Goal: Information Seeking & Learning: Learn about a topic

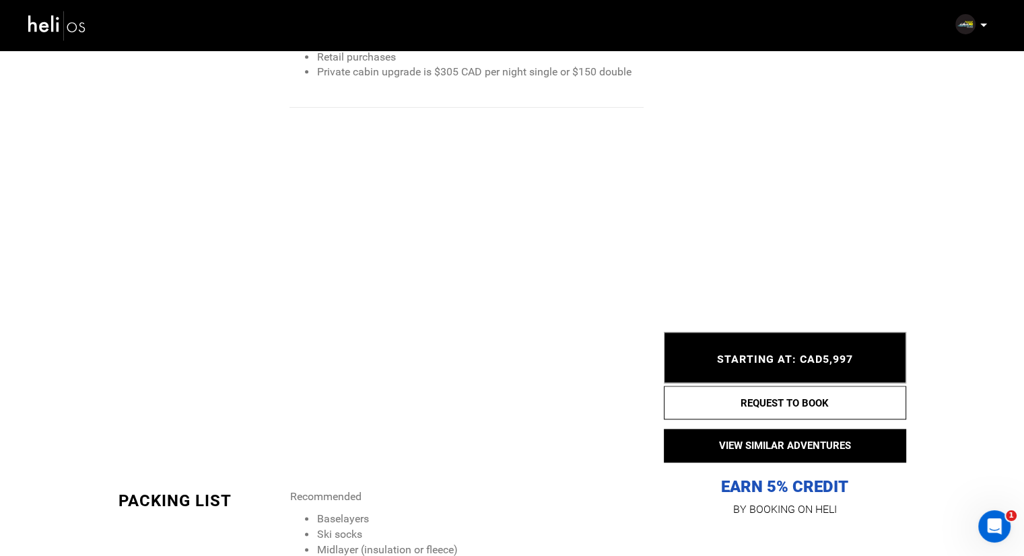
scroll to position [1616, 0]
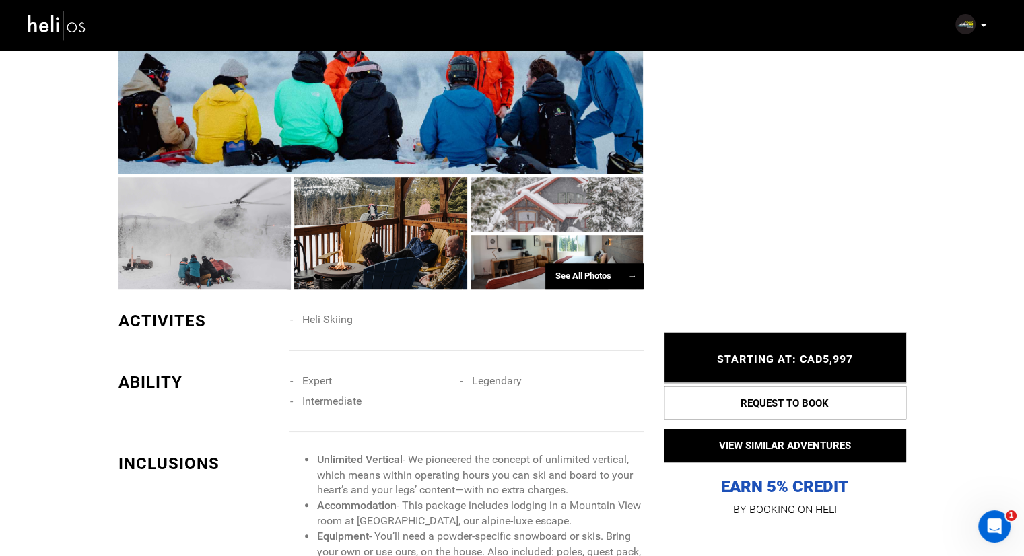
click at [423, 230] on div at bounding box center [380, 233] width 173 height 112
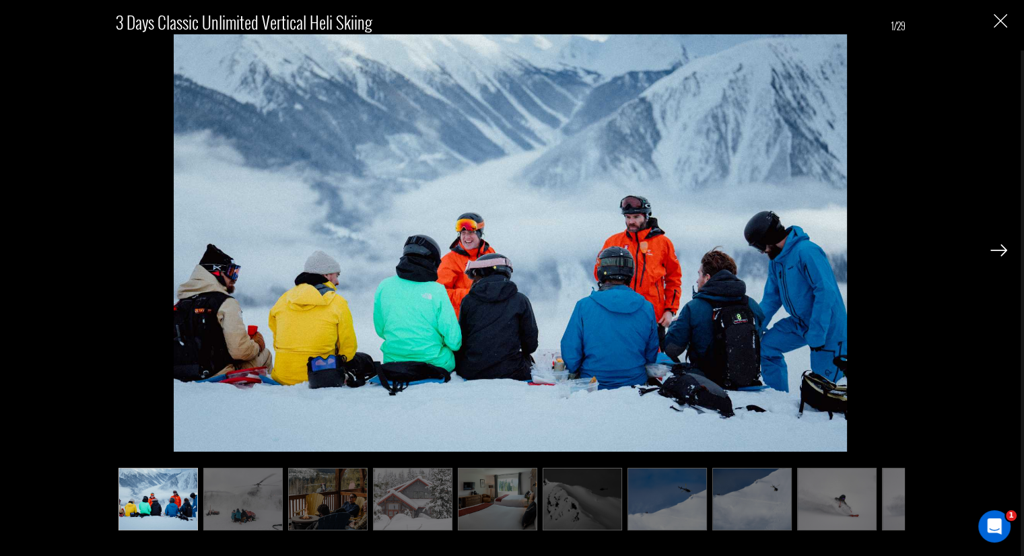
click at [506, 491] on img at bounding box center [497, 499] width 79 height 63
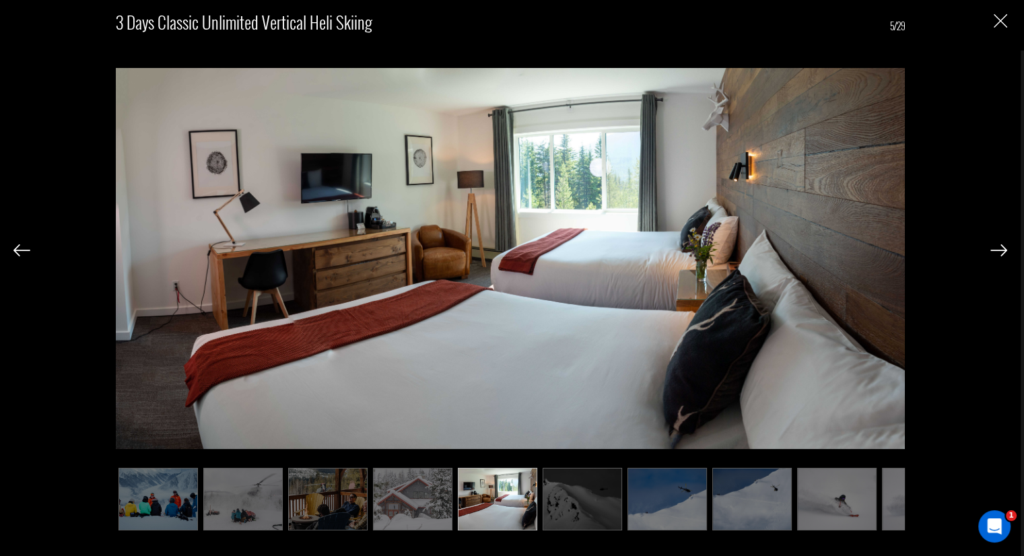
click at [422, 488] on img at bounding box center [412, 499] width 79 height 63
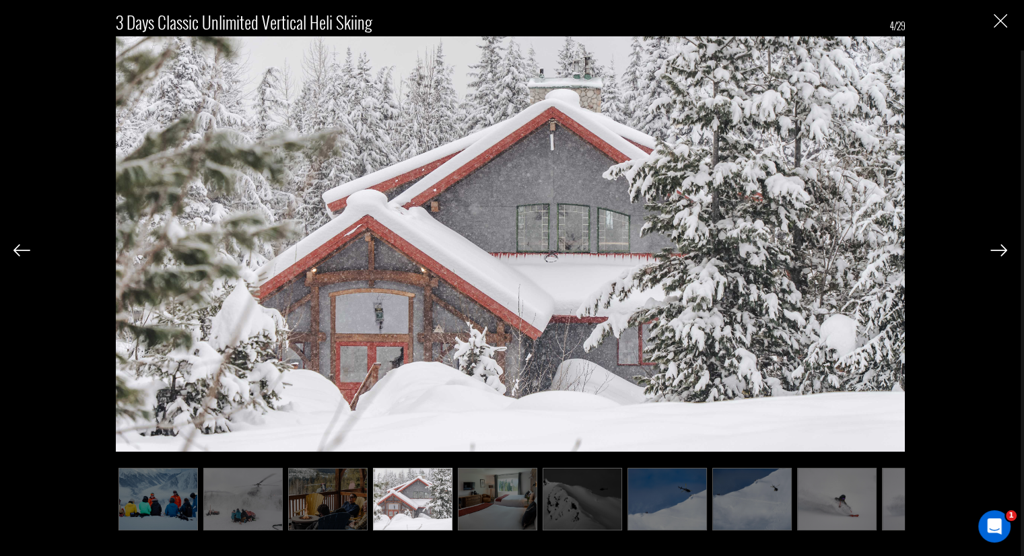
click at [484, 483] on img at bounding box center [497, 499] width 79 height 63
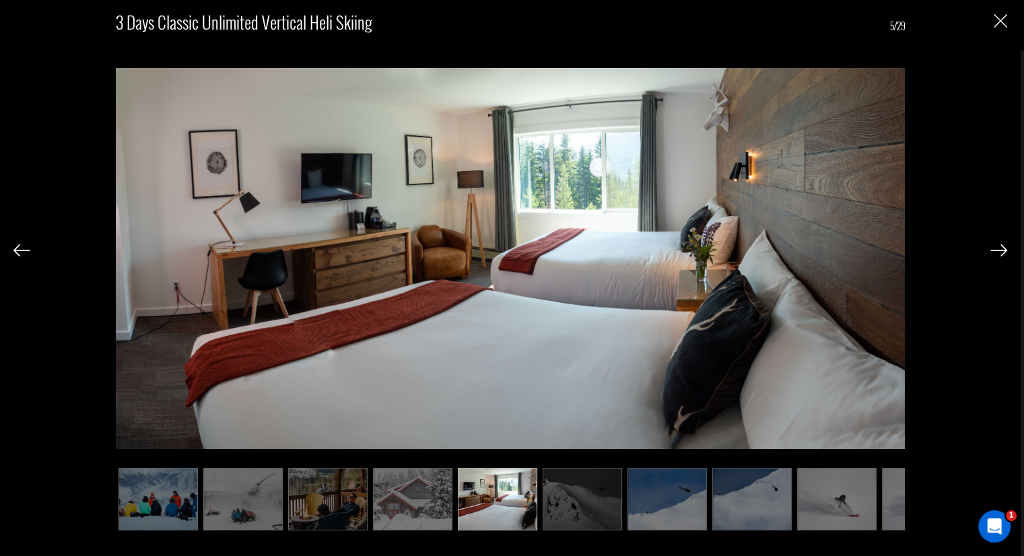
click at [1000, 248] on img at bounding box center [998, 250] width 17 height 12
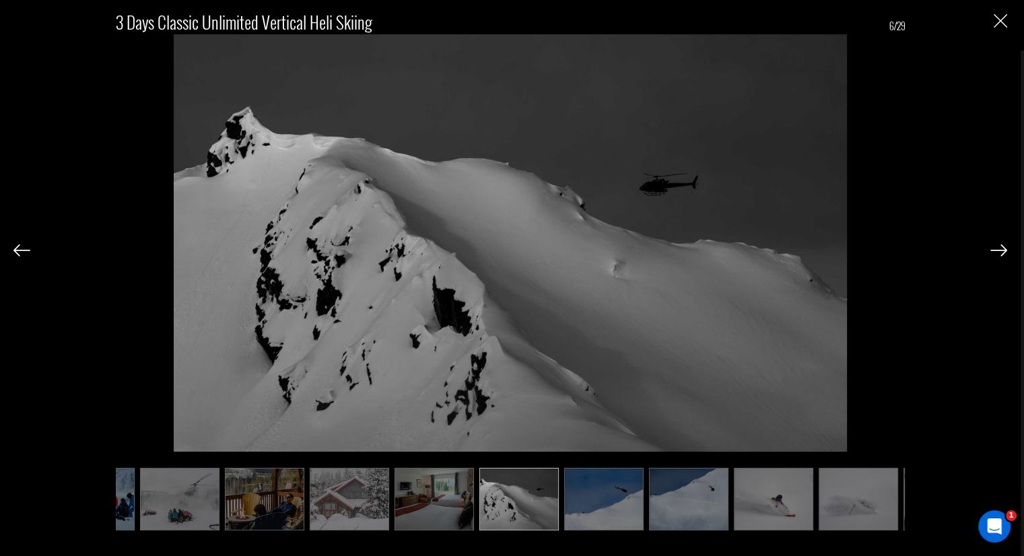
click at [1000, 248] on img at bounding box center [998, 250] width 17 height 12
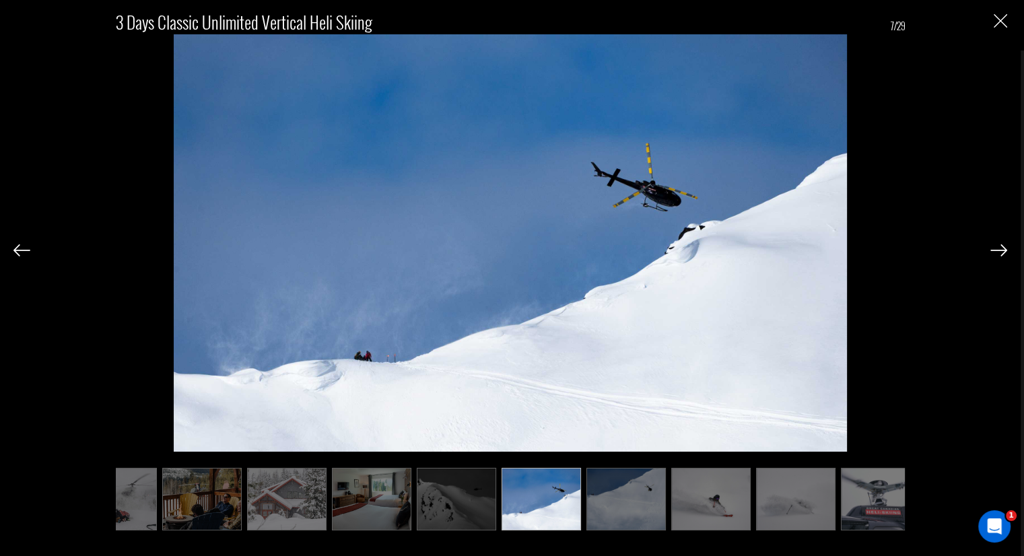
click at [1000, 248] on img at bounding box center [998, 250] width 17 height 12
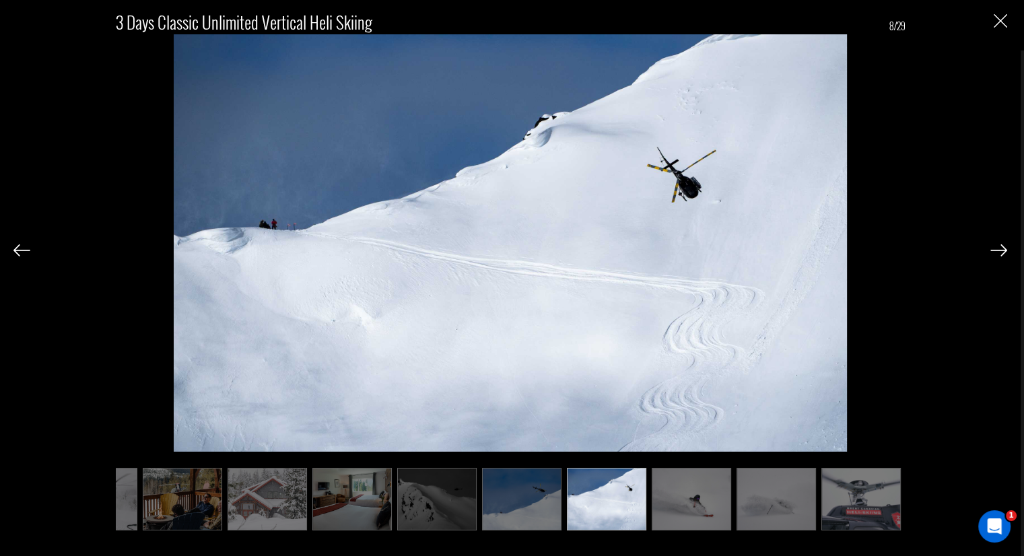
click at [1000, 248] on img at bounding box center [998, 250] width 17 height 12
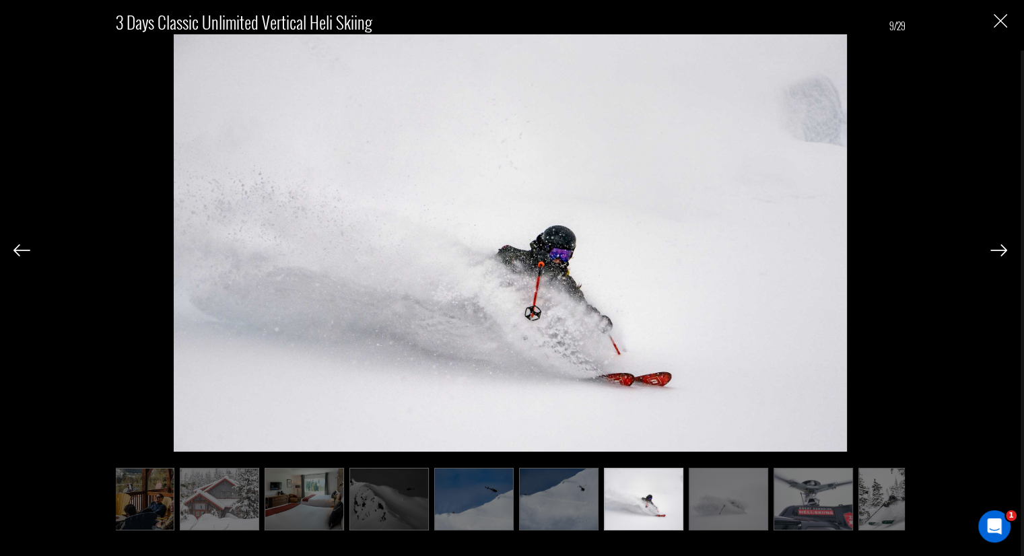
click at [1000, 248] on img at bounding box center [998, 250] width 17 height 12
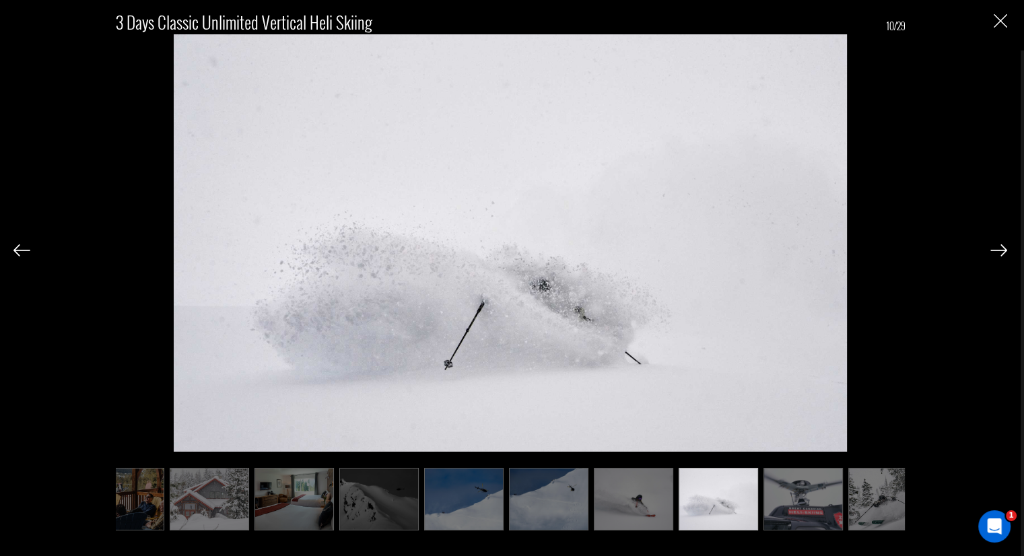
click at [1000, 248] on img at bounding box center [998, 250] width 17 height 12
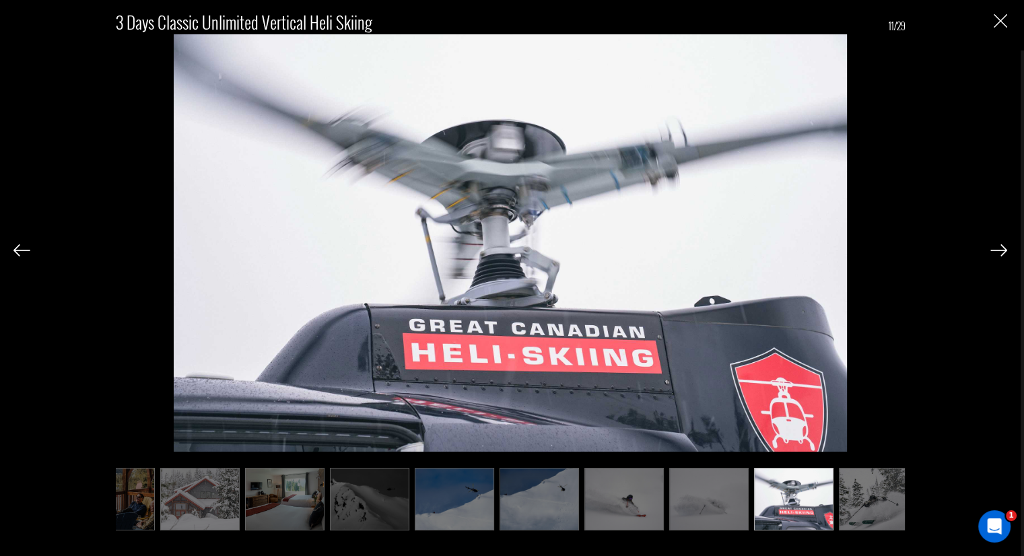
click at [1000, 248] on img at bounding box center [998, 250] width 17 height 12
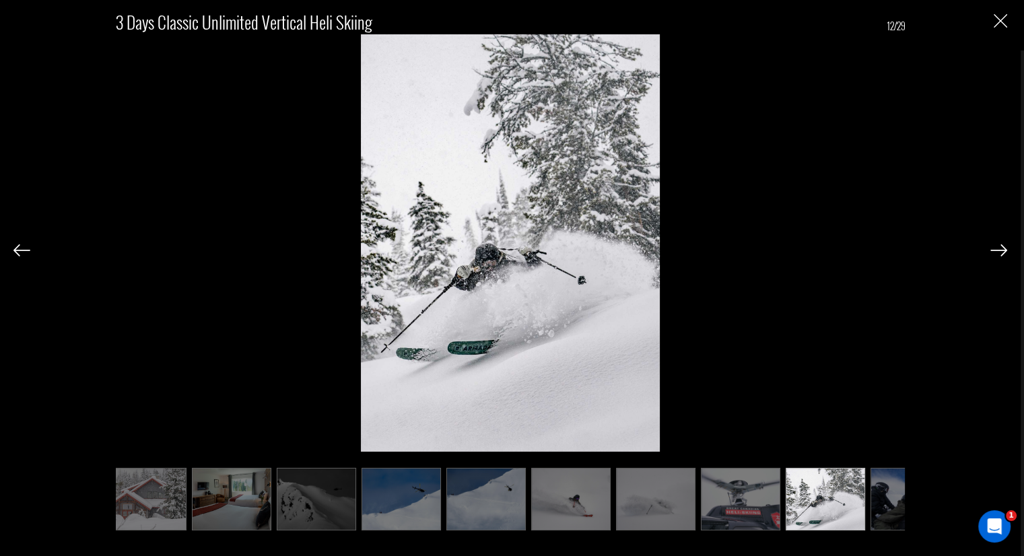
click at [1000, 248] on img at bounding box center [998, 250] width 17 height 12
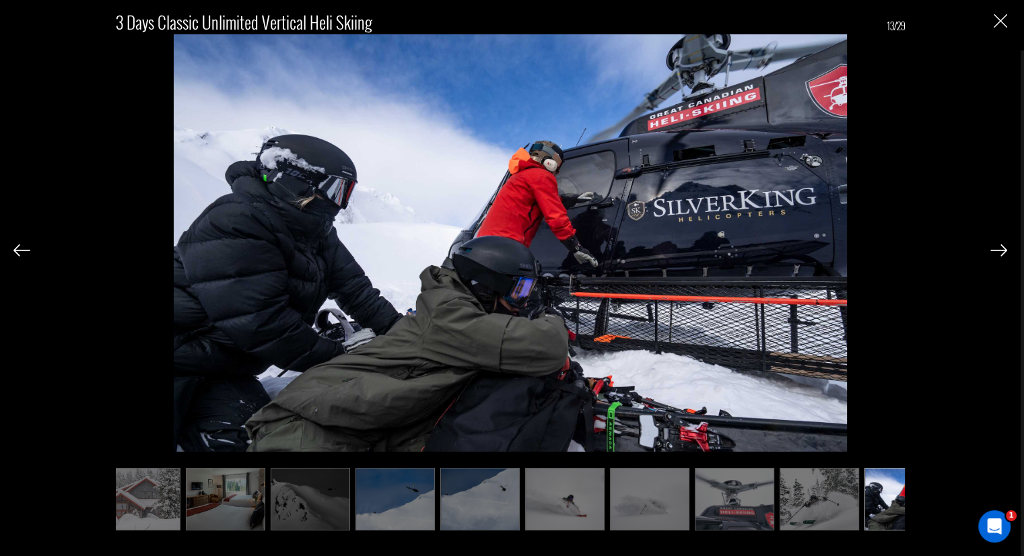
click at [1000, 248] on img at bounding box center [998, 250] width 17 height 12
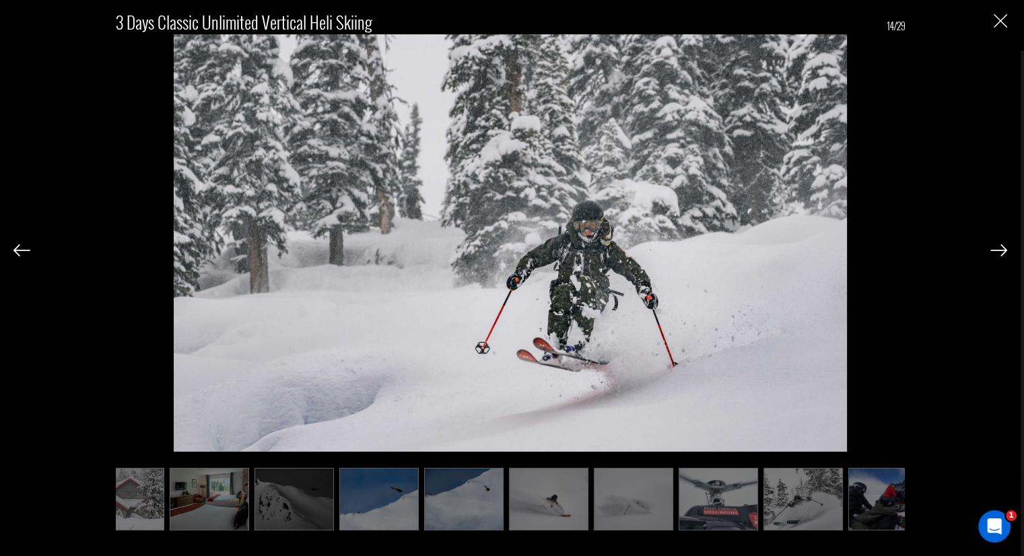
click at [1000, 248] on img at bounding box center [998, 250] width 17 height 12
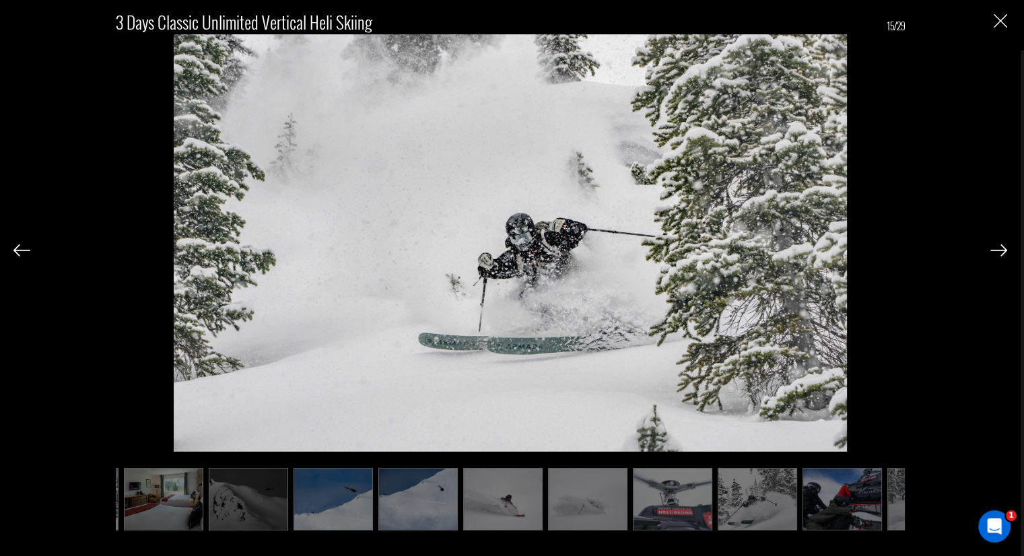
click at [1000, 248] on img at bounding box center [998, 250] width 17 height 12
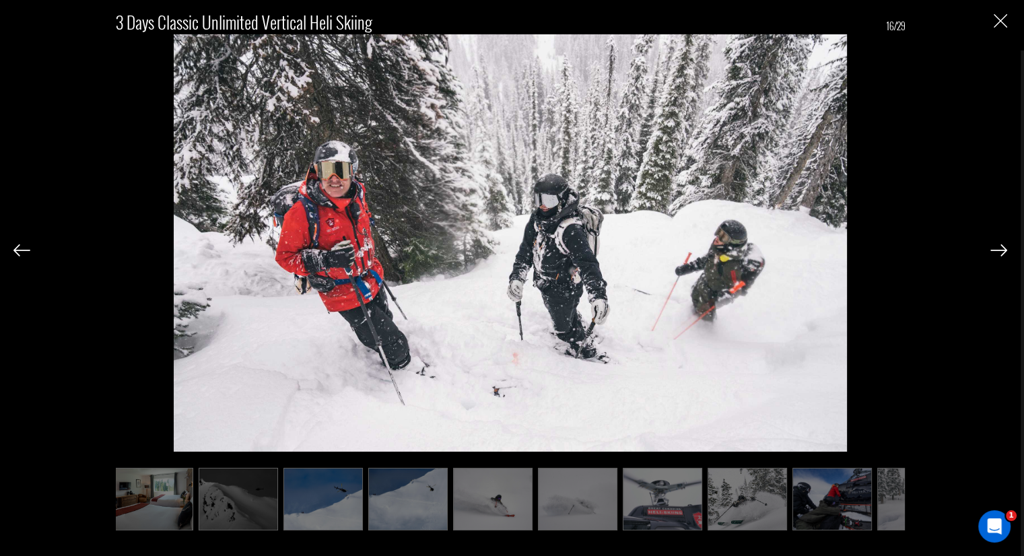
click at [1000, 248] on img at bounding box center [998, 250] width 17 height 12
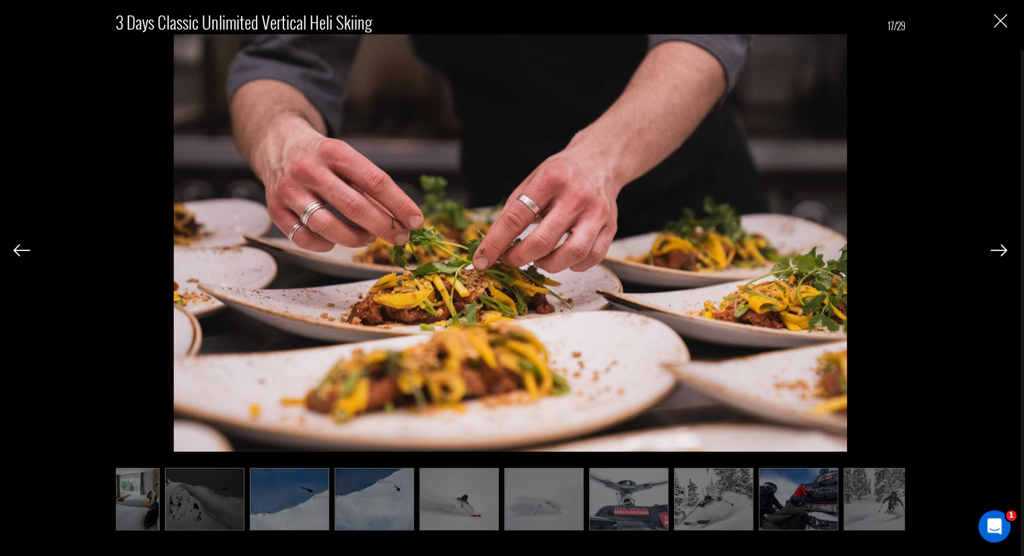
click at [1000, 248] on img at bounding box center [998, 250] width 17 height 12
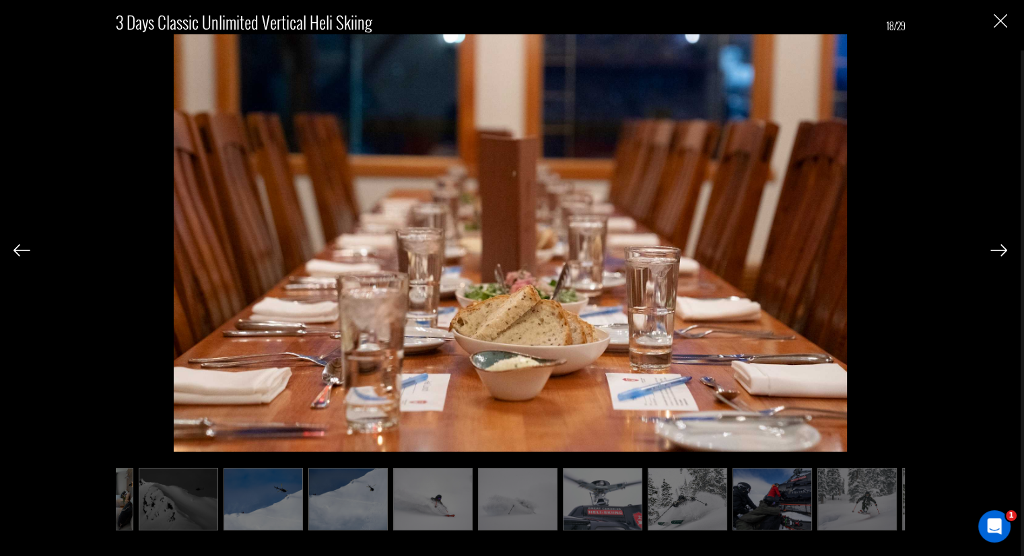
click at [1000, 248] on img at bounding box center [998, 250] width 17 height 12
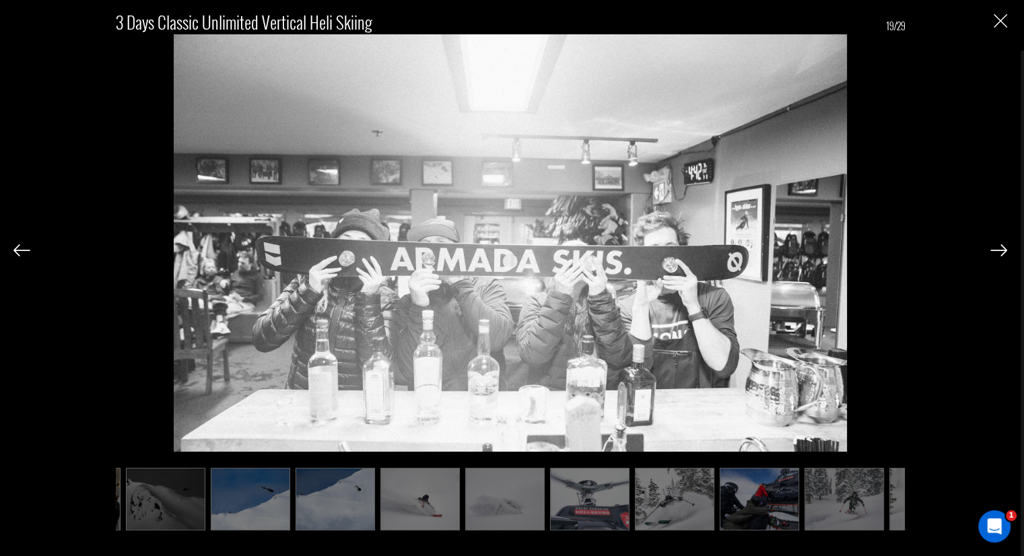
click at [1000, 248] on img at bounding box center [998, 250] width 17 height 12
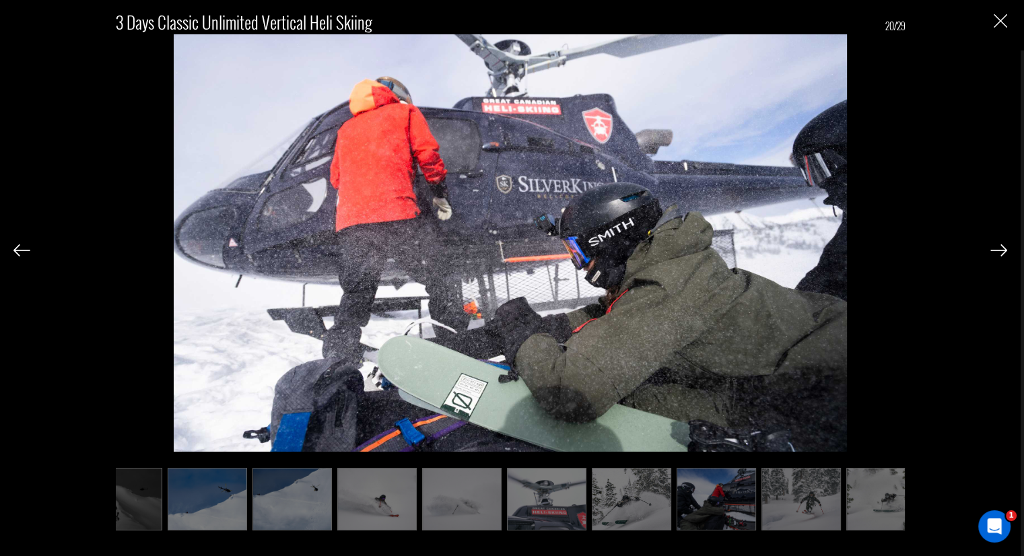
click at [1000, 248] on img at bounding box center [998, 250] width 17 height 12
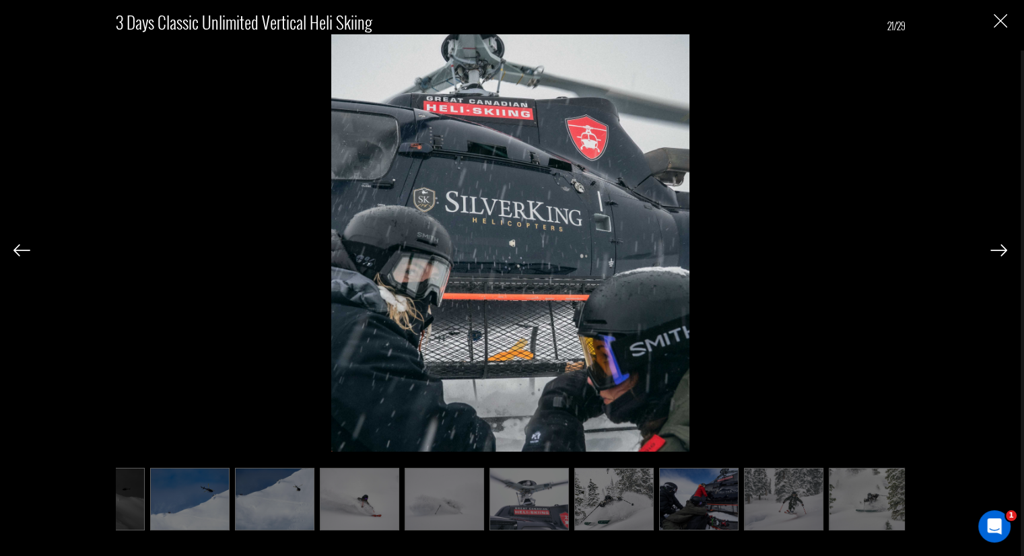
click at [1000, 248] on img at bounding box center [998, 250] width 17 height 12
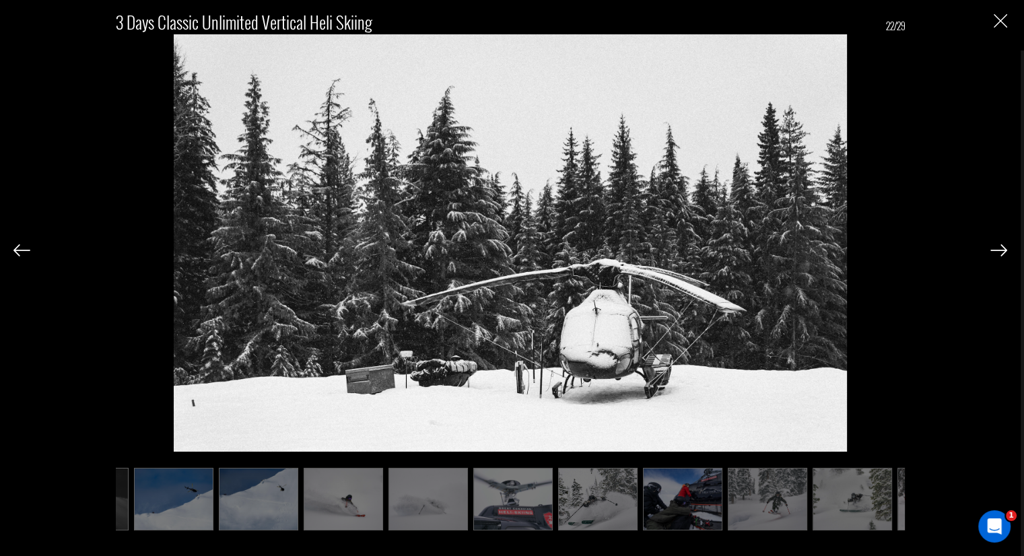
click at [1000, 248] on img at bounding box center [998, 250] width 17 height 12
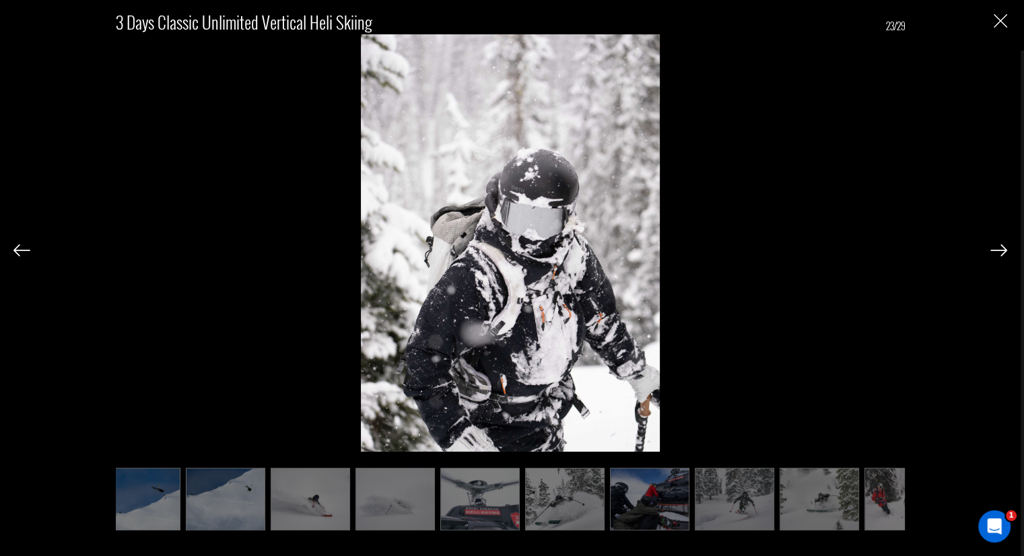
click at [1000, 248] on img at bounding box center [998, 250] width 17 height 12
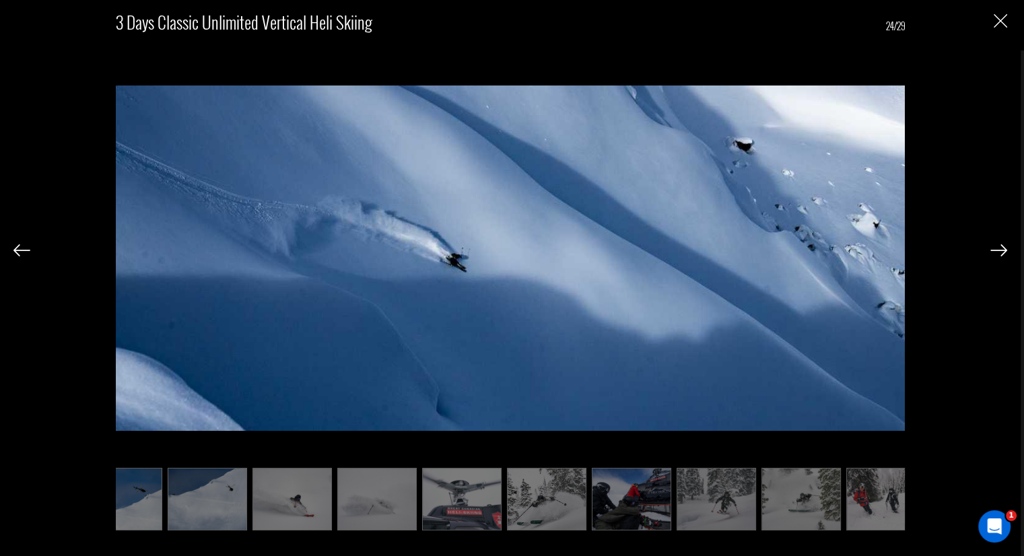
click at [1000, 248] on img at bounding box center [998, 250] width 17 height 12
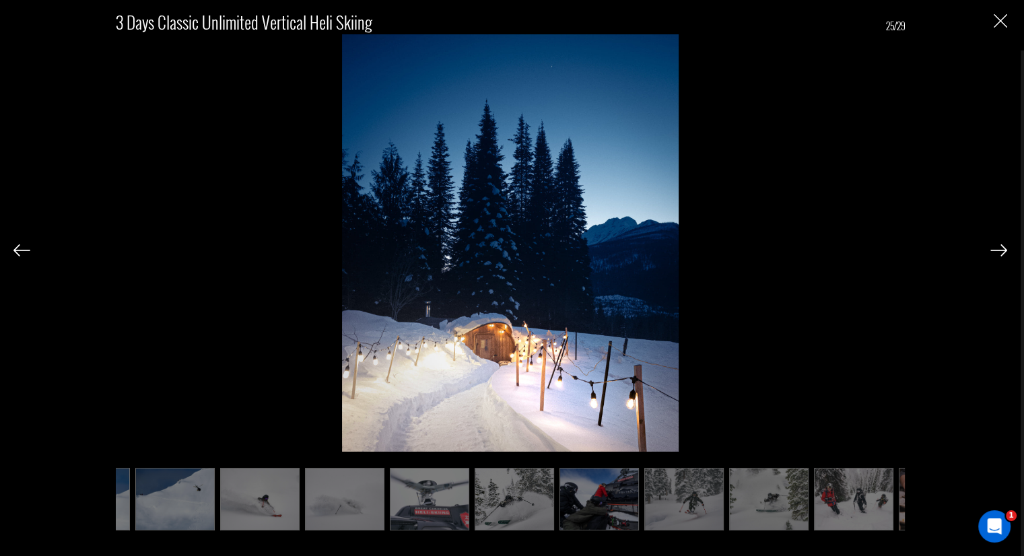
click at [1000, 248] on img at bounding box center [998, 250] width 17 height 12
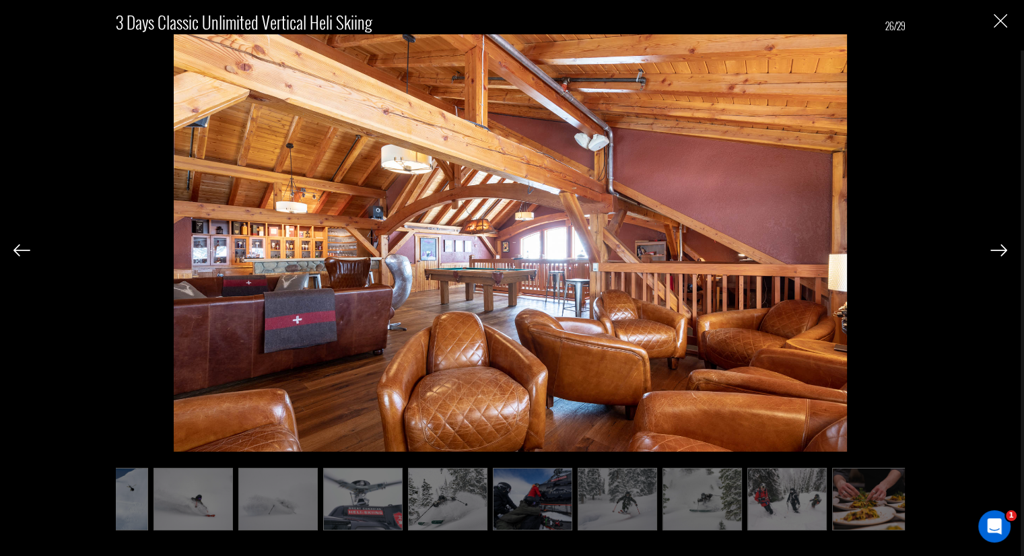
click at [1000, 248] on img at bounding box center [998, 250] width 17 height 12
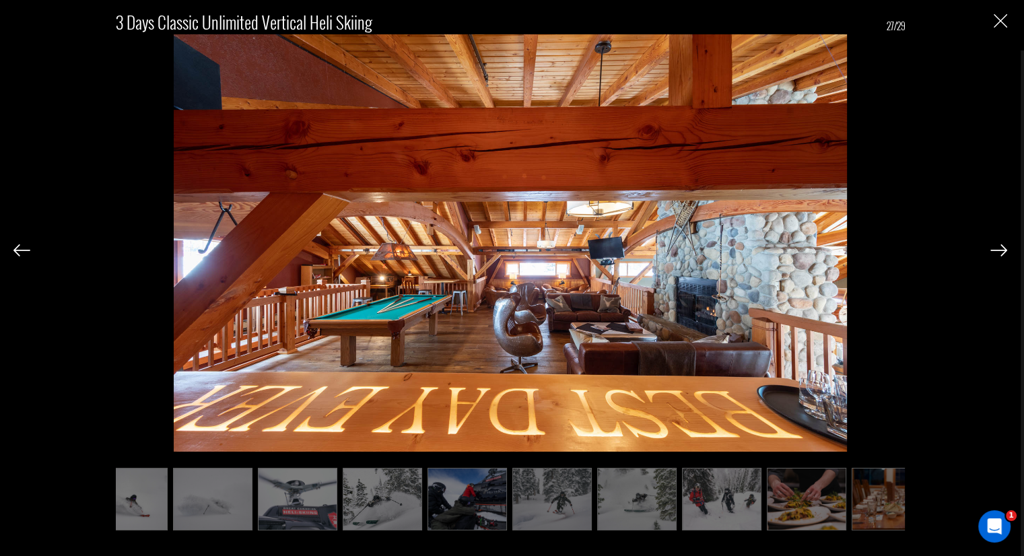
scroll to position [0, 711]
click at [1000, 248] on img at bounding box center [998, 250] width 17 height 12
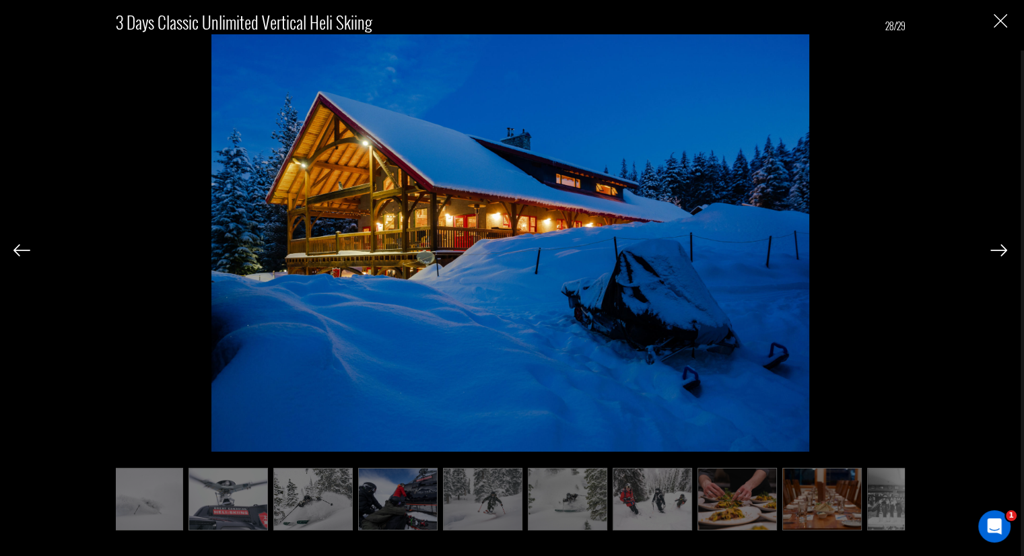
click at [1000, 248] on img at bounding box center [998, 250] width 17 height 12
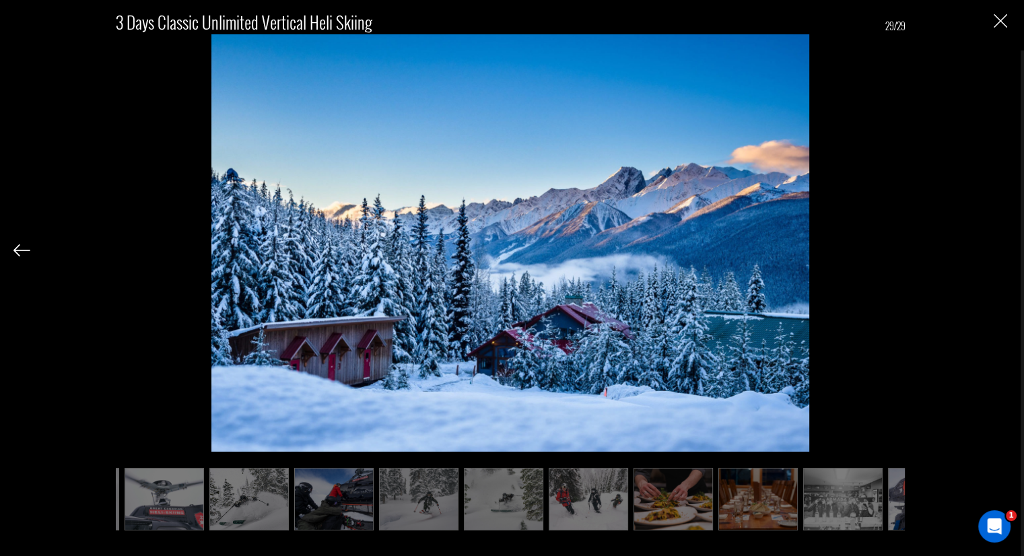
scroll to position [0, 845]
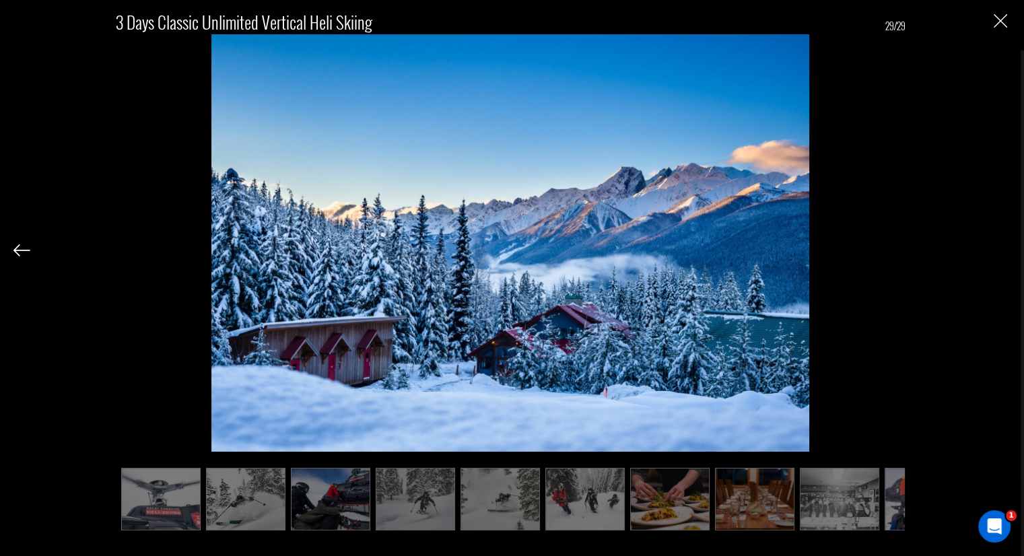
click at [1000, 248] on div "3 Days Classic Unlimited Vertical Heli Skiing 29/29" at bounding box center [510, 264] width 994 height 528
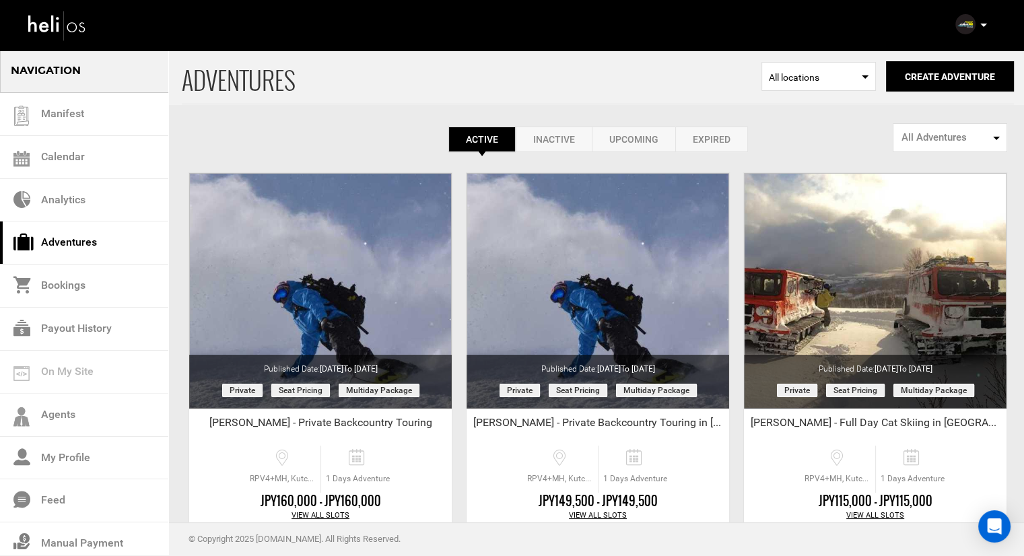
click at [988, 26] on div "Complete Your Profile Account Settings Change Password Logout" at bounding box center [972, 24] width 48 height 26
click at [981, 27] on icon at bounding box center [983, 25] width 7 height 3
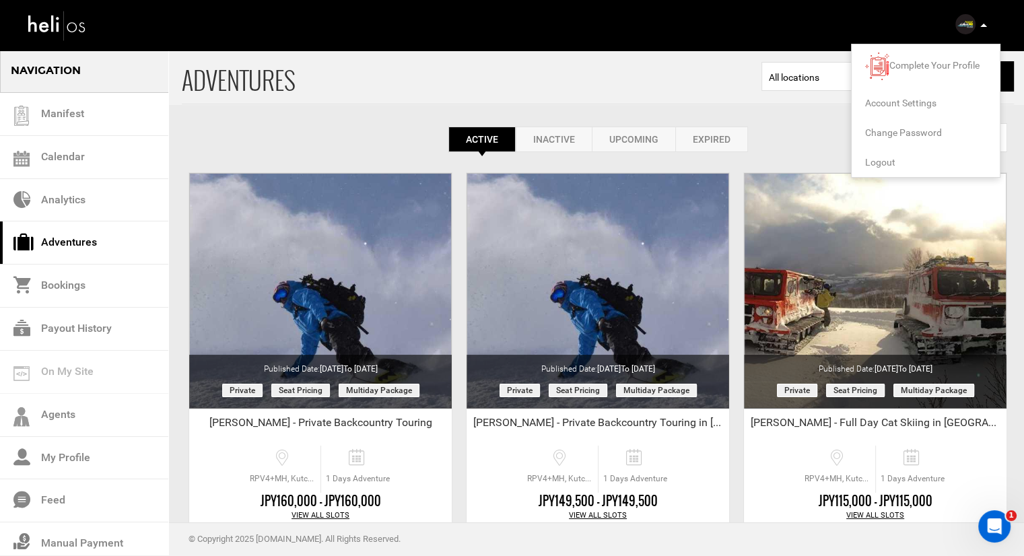
click at [890, 152] on li "Logout" at bounding box center [926, 162] width 148 height 30
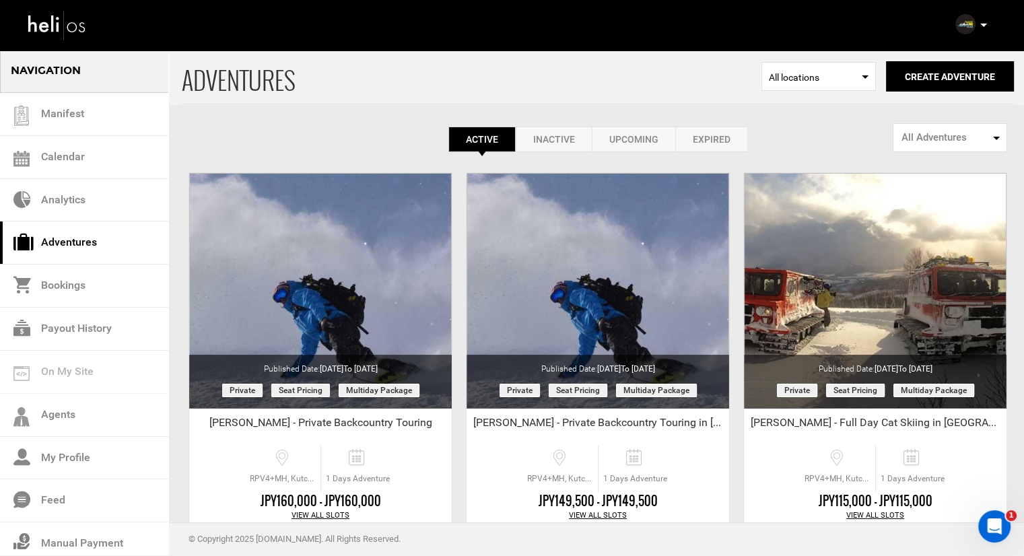
click at [984, 24] on icon at bounding box center [983, 25] width 7 height 3
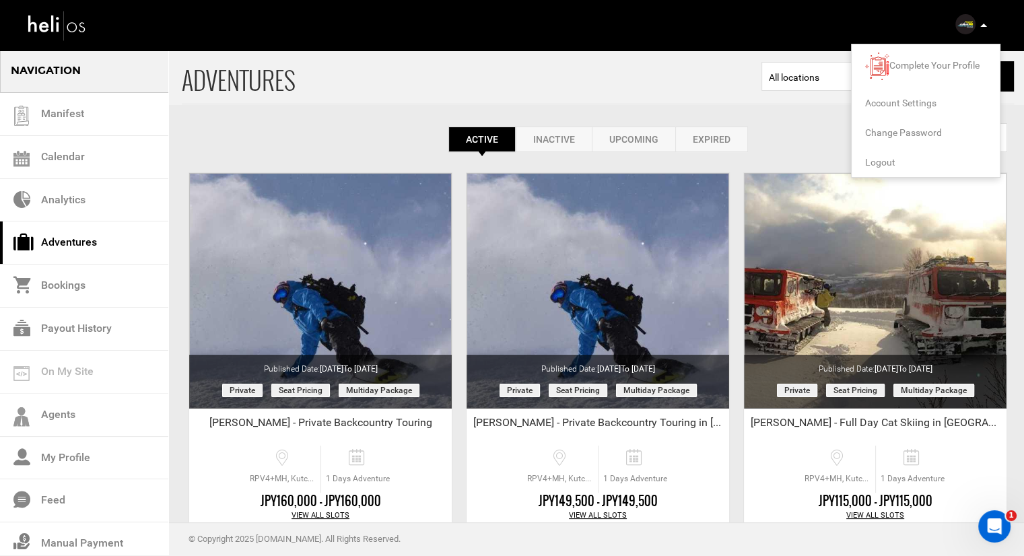
click at [894, 159] on li "Logout" at bounding box center [926, 162] width 148 height 30
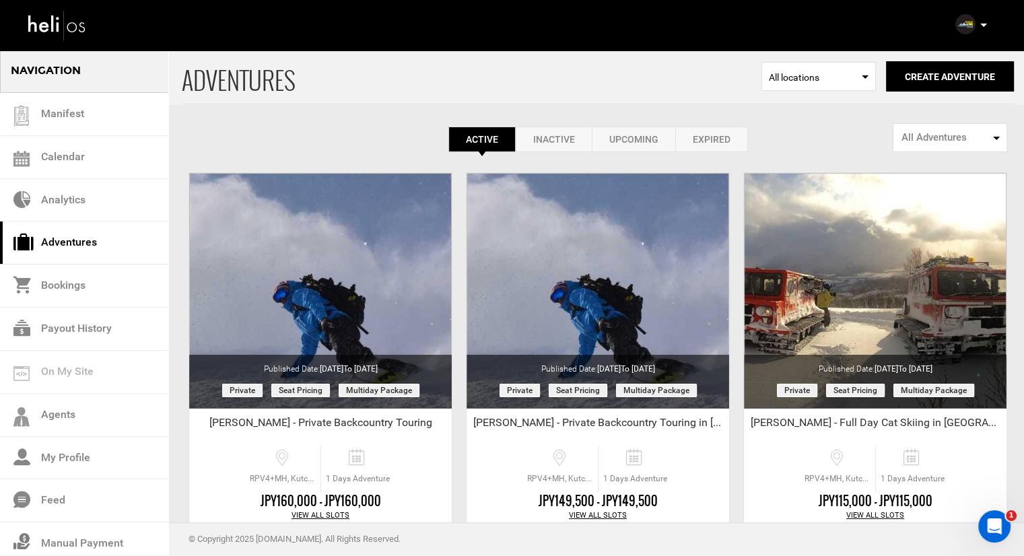
click at [980, 23] on p at bounding box center [983, 25] width 8 height 15
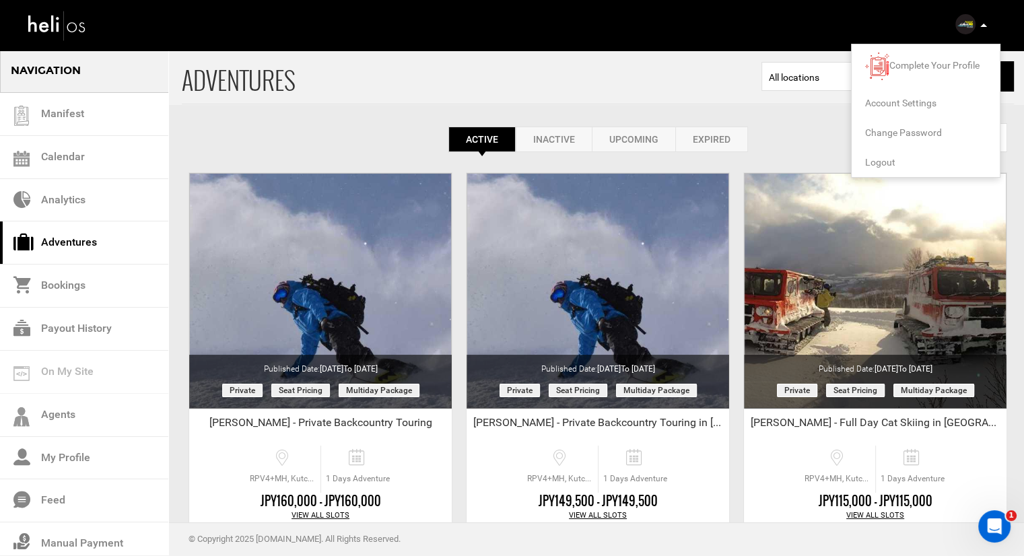
click at [883, 164] on span "Logout" at bounding box center [880, 162] width 30 height 11
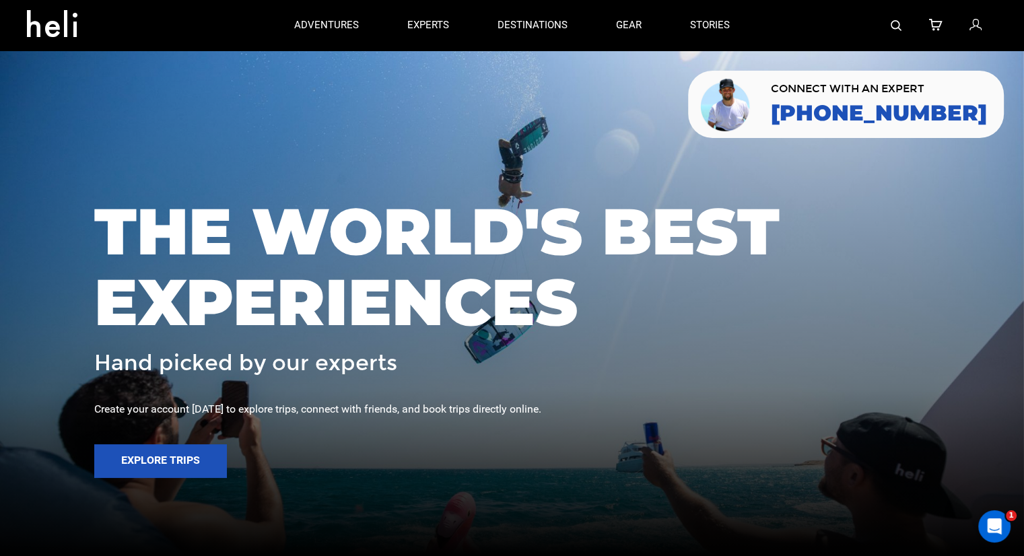
click at [892, 26] on img at bounding box center [896, 25] width 11 height 11
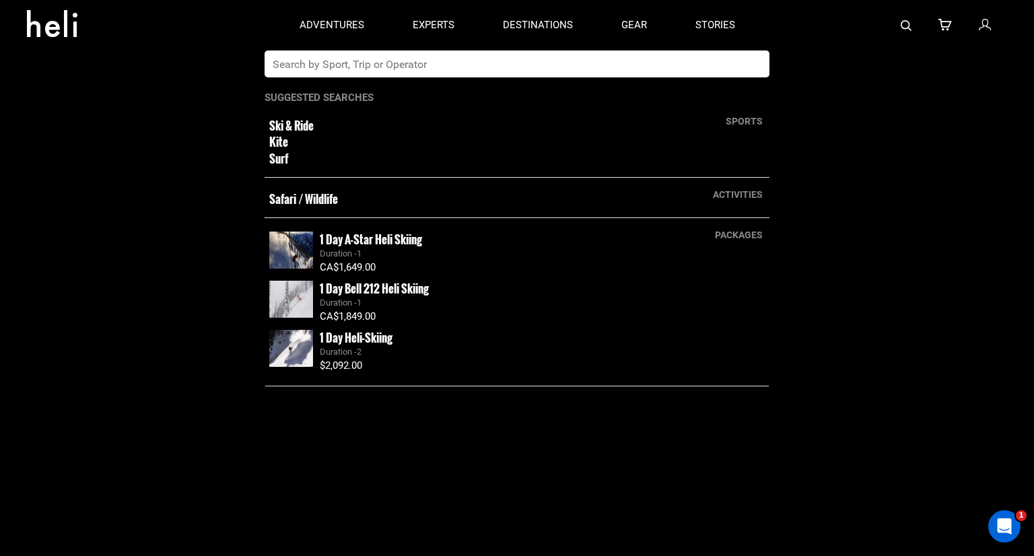
click at [567, 71] on input "text" at bounding box center [503, 63] width 477 height 27
type input "[PERSON_NAME]"
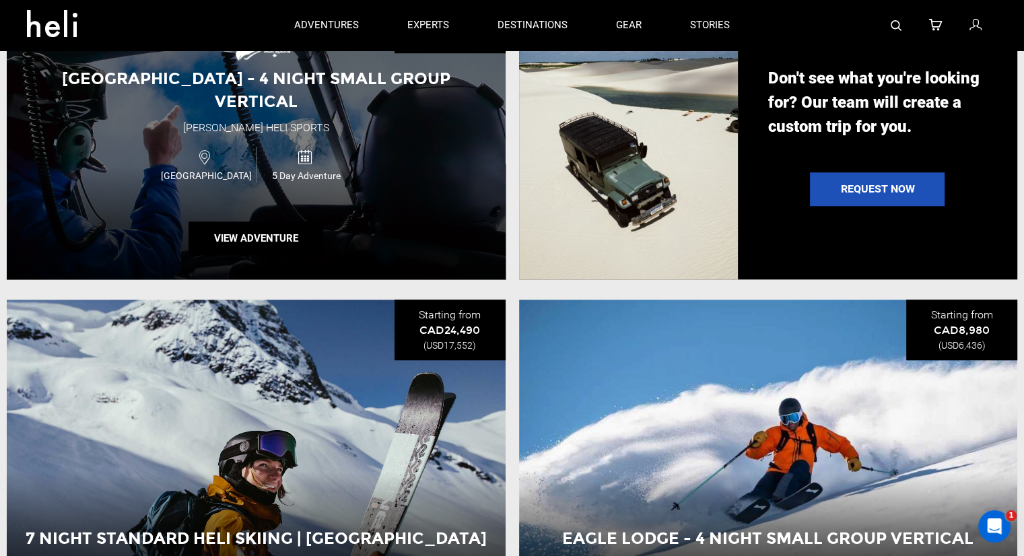
scroll to position [1150, 0]
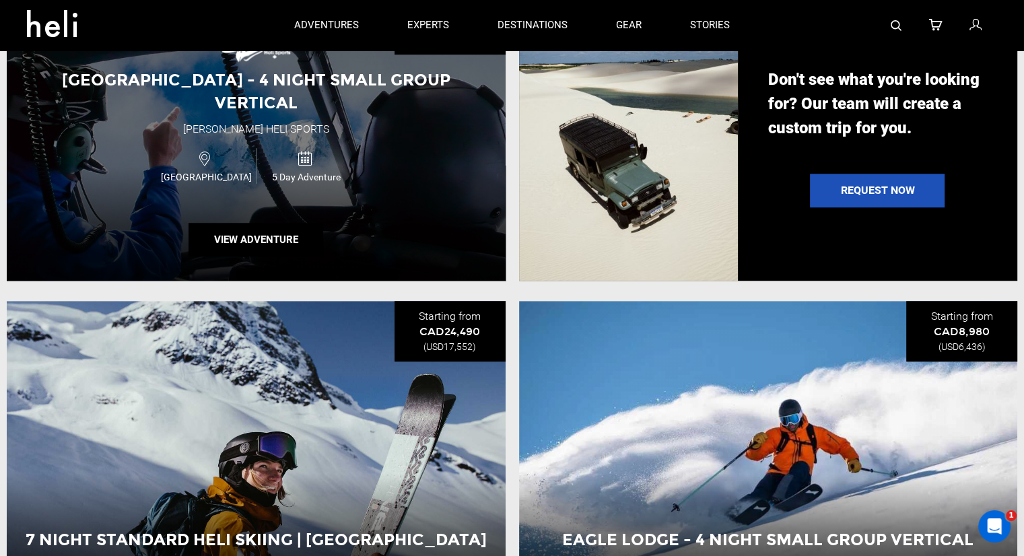
click at [158, 129] on div "[GEOGRAPHIC_DATA] - 4 Night Small Group Vertical [PERSON_NAME] Heli Sports [GEO…" at bounding box center [256, 137] width 499 height 287
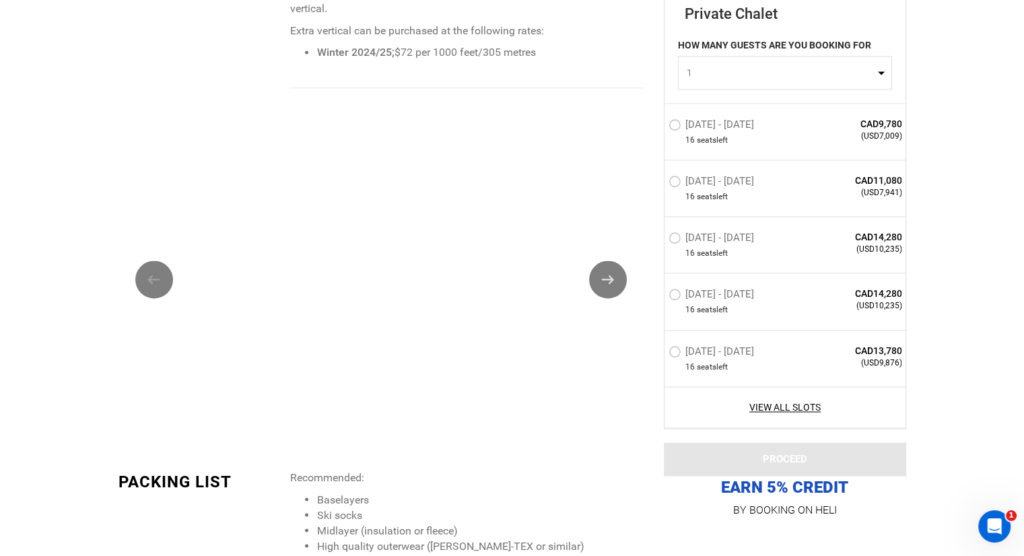
scroll to position [2087, 0]
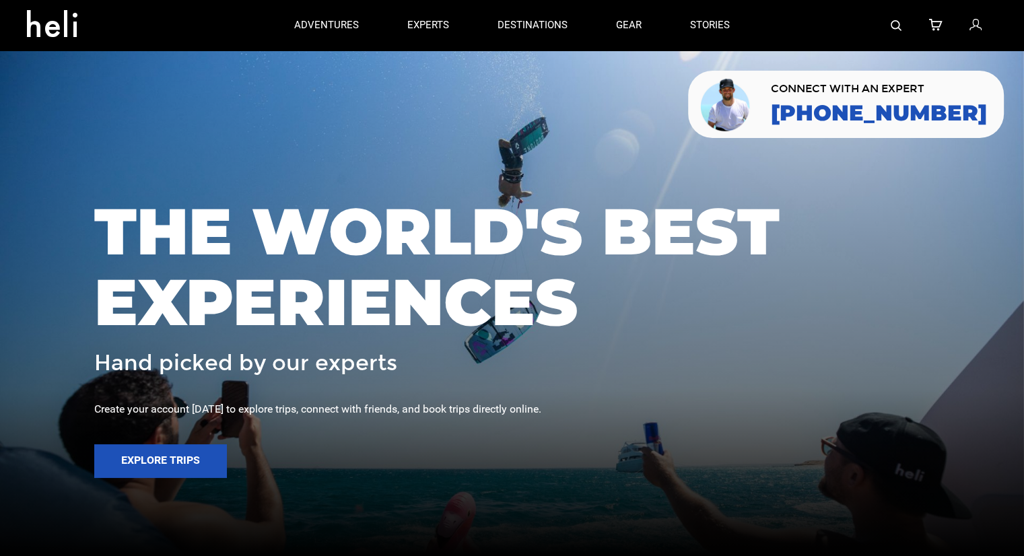
click at [895, 23] on img at bounding box center [896, 25] width 11 height 11
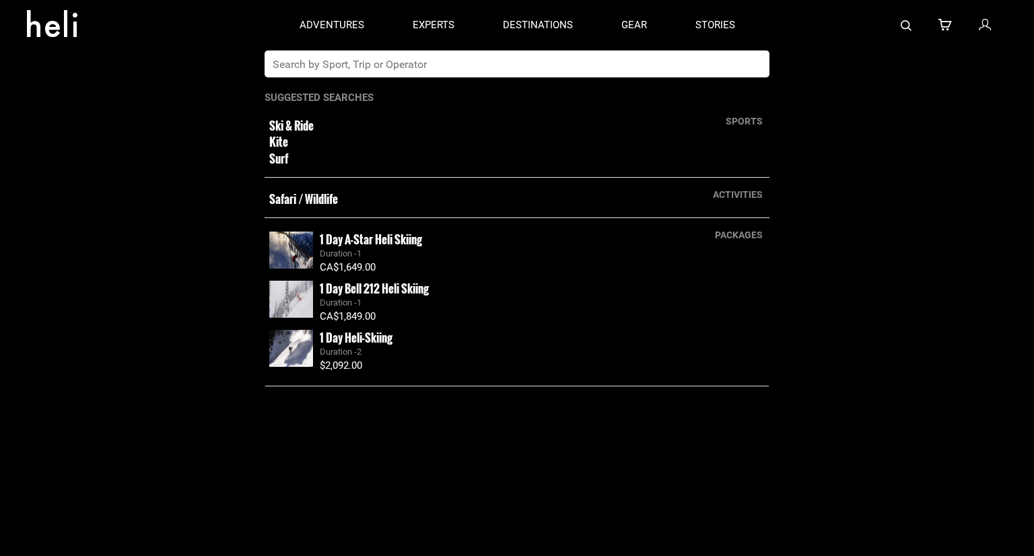
click at [687, 66] on input "text" at bounding box center [503, 63] width 477 height 27
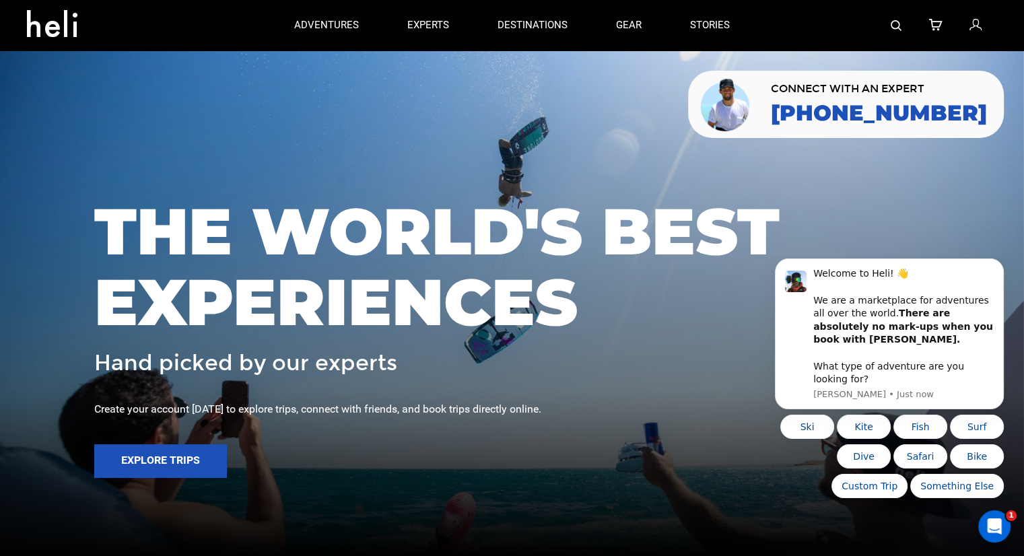
click at [906, 20] on div at bounding box center [875, 25] width 243 height 50
click at [891, 27] on img at bounding box center [896, 25] width 11 height 11
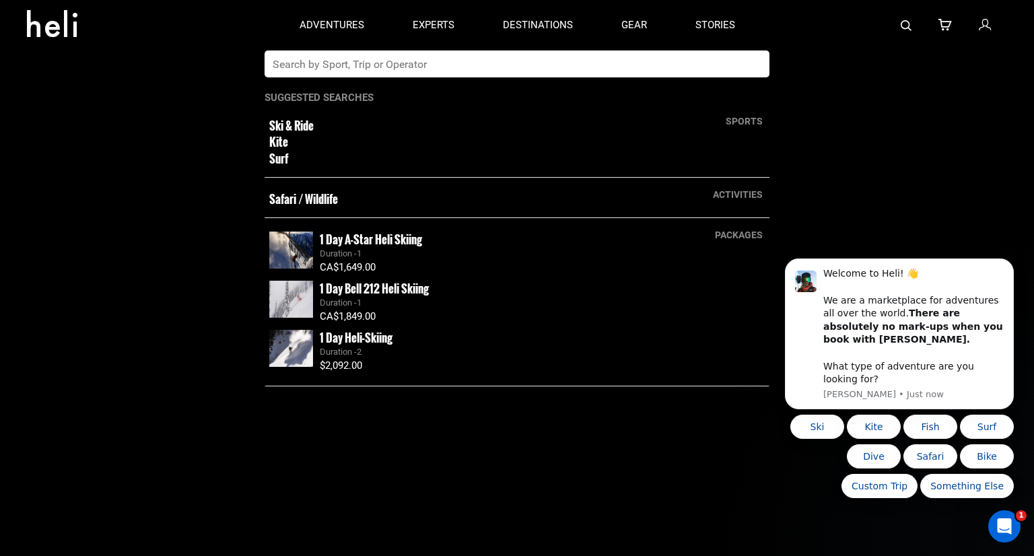
click at [706, 71] on input "text" at bounding box center [503, 63] width 477 height 27
type input "powderbird"
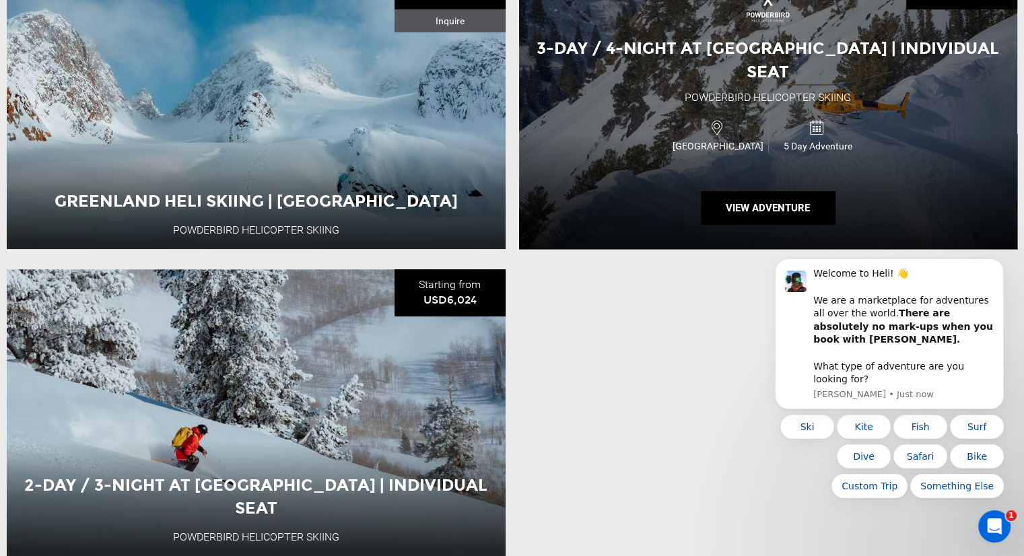
scroll to position [545, 0]
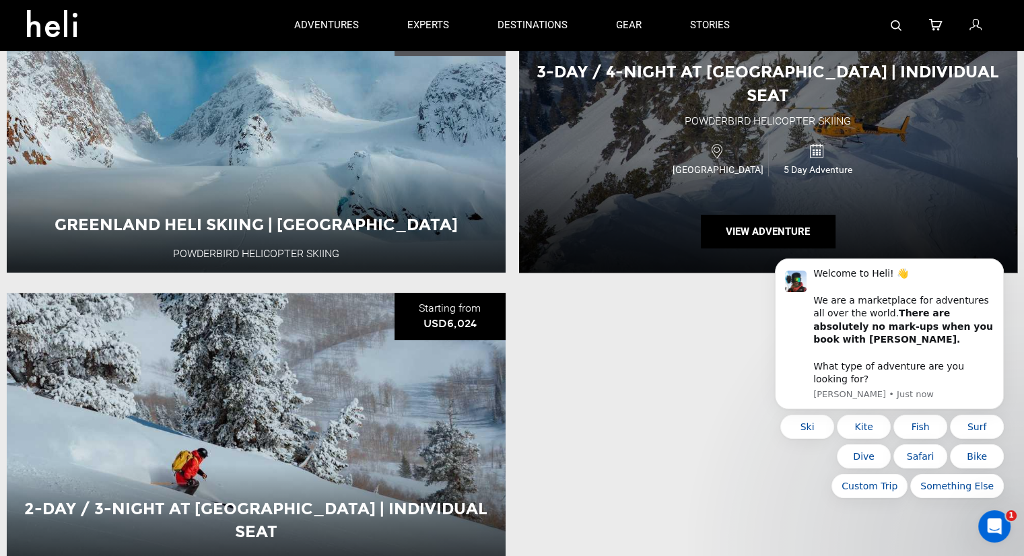
click at [576, 114] on div "3-Day / 4-Night at The Cliff Lodge | Individual Seat Powderbird Helicopter Skii…" at bounding box center [768, 129] width 499 height 287
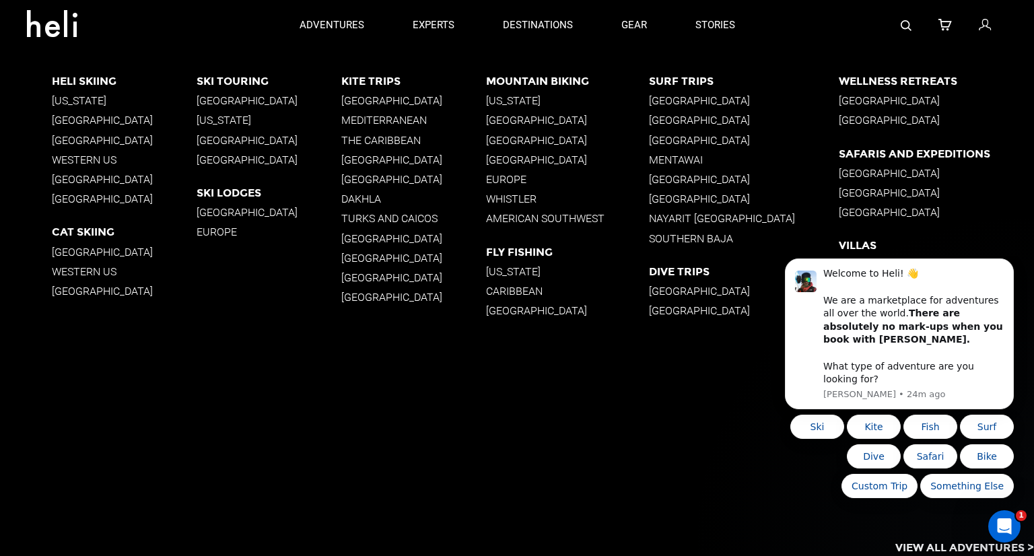
click at [911, 31] on link at bounding box center [906, 25] width 11 height 50
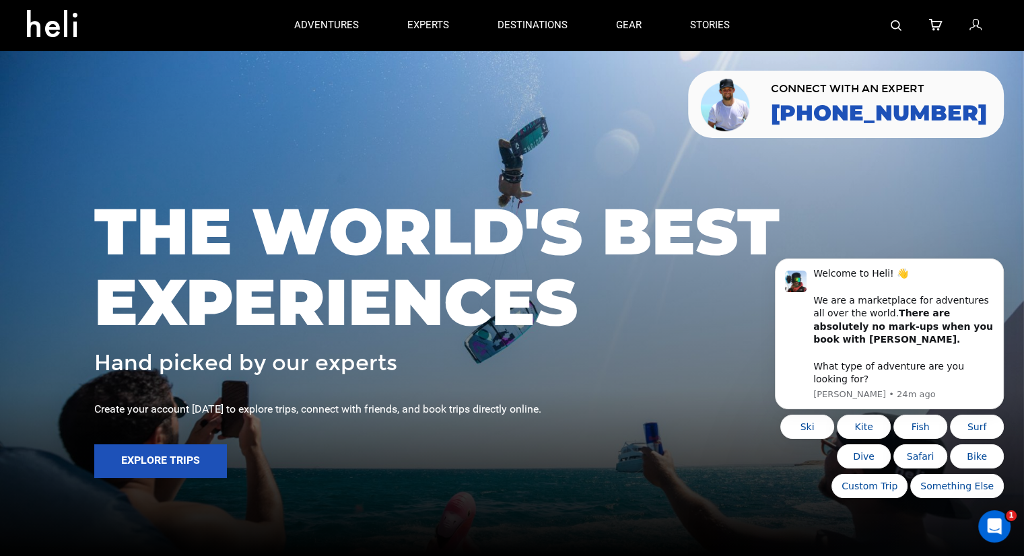
click at [888, 28] on div at bounding box center [875, 25] width 243 height 50
click at [893, 25] on img at bounding box center [896, 25] width 11 height 11
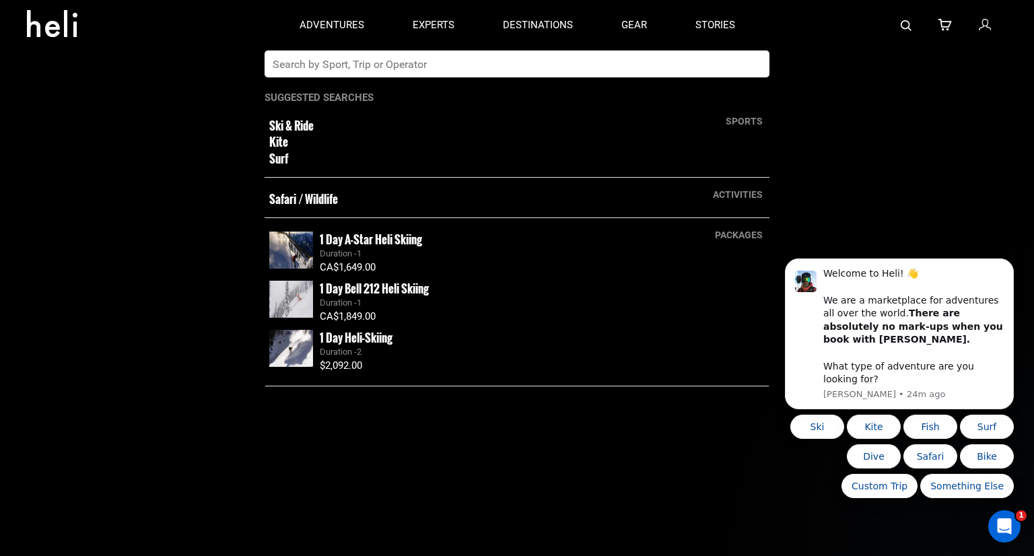
paste input "fudalafu"
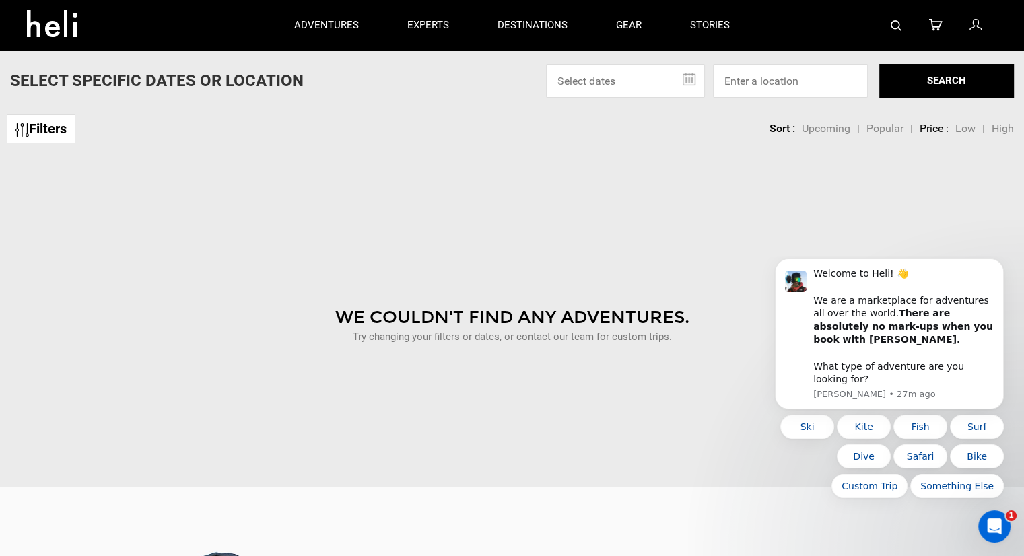
click at [881, 33] on div at bounding box center [875, 25] width 243 height 50
click at [901, 26] on img at bounding box center [896, 25] width 11 height 11
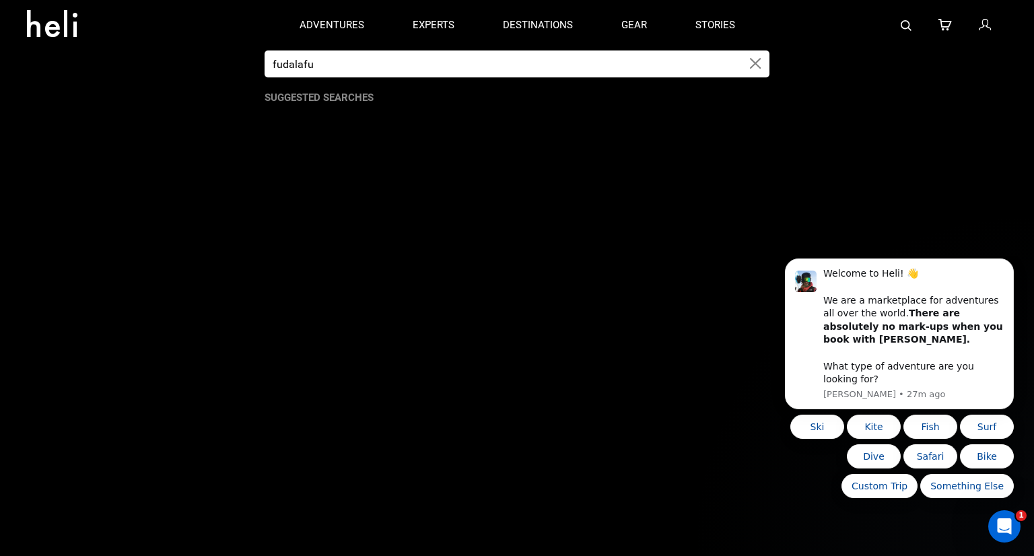
click at [691, 57] on input "fudalafu" at bounding box center [503, 63] width 477 height 27
drag, startPoint x: 688, startPoint y: 60, endPoint x: 648, endPoint y: 62, distance: 39.8
click at [648, 62] on input "fudalafu" at bounding box center [503, 63] width 477 height 27
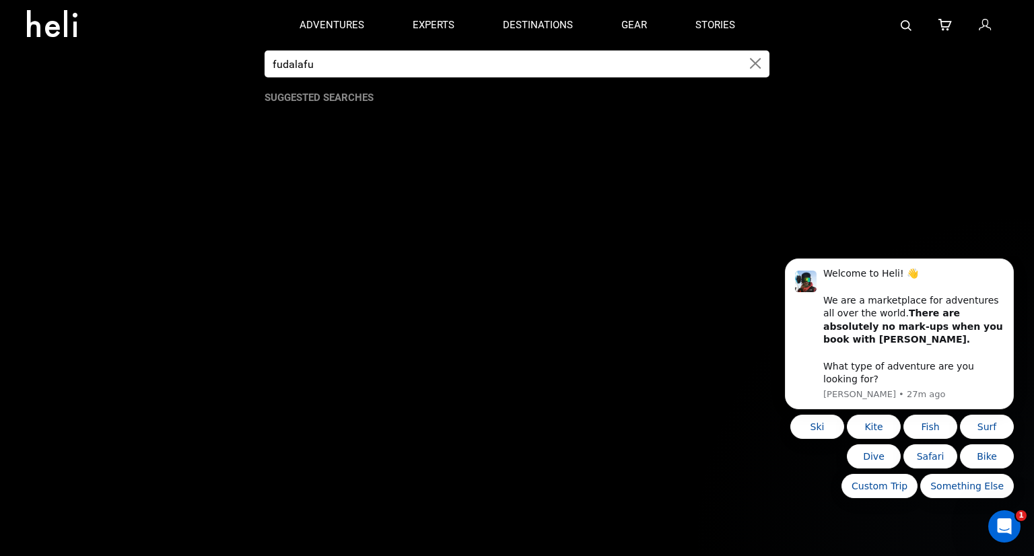
paste input "taleufu rafting"
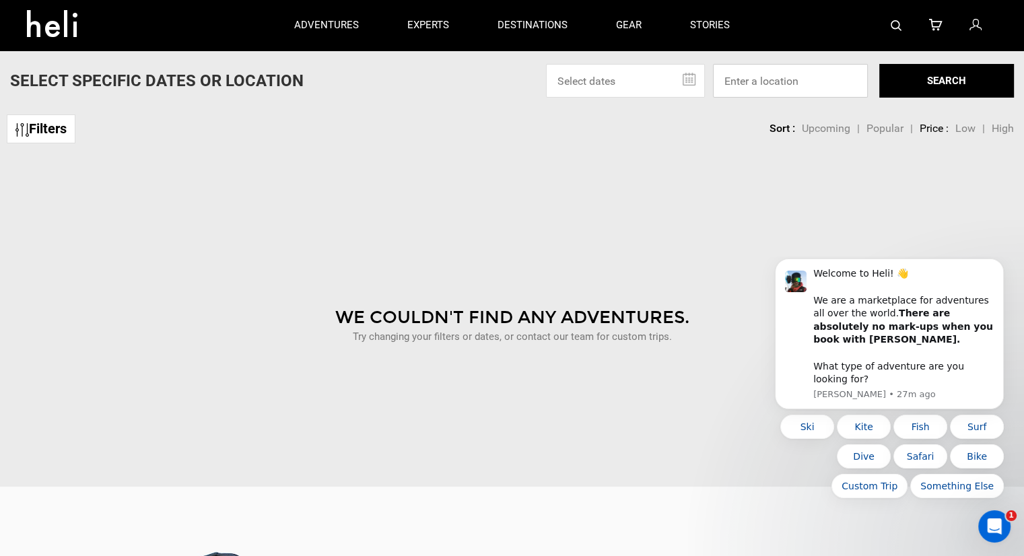
click at [746, 81] on input at bounding box center [790, 81] width 155 height 34
click at [903, 24] on div at bounding box center [875, 25] width 243 height 50
click at [900, 24] on img at bounding box center [896, 25] width 11 height 11
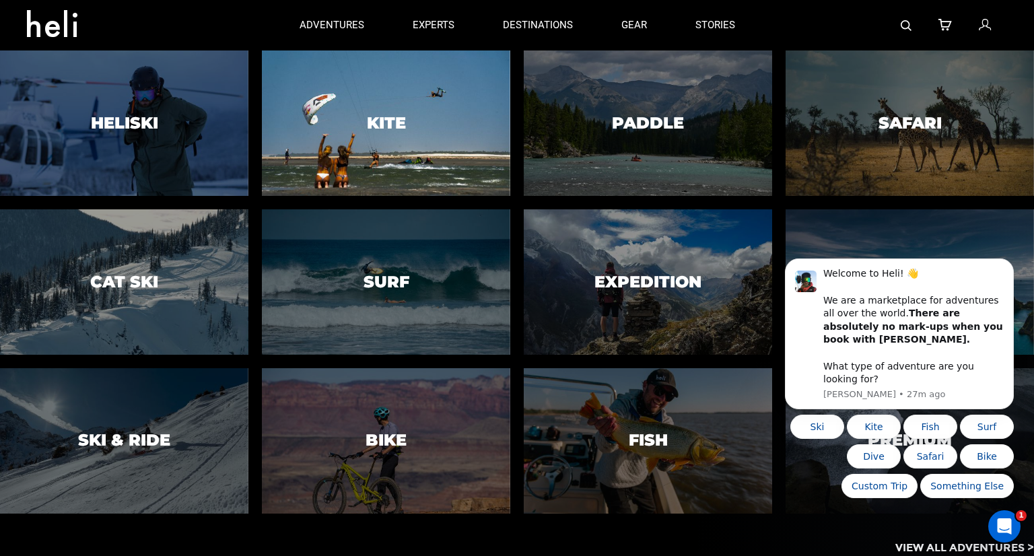
drag, startPoint x: 471, startPoint y: 61, endPoint x: 325, endPoint y: 68, distance: 146.2
click at [325, 0] on div "adventures adventures experts destinations gear stories search cart sign in Hel…" at bounding box center [517, 0] width 1034 height 0
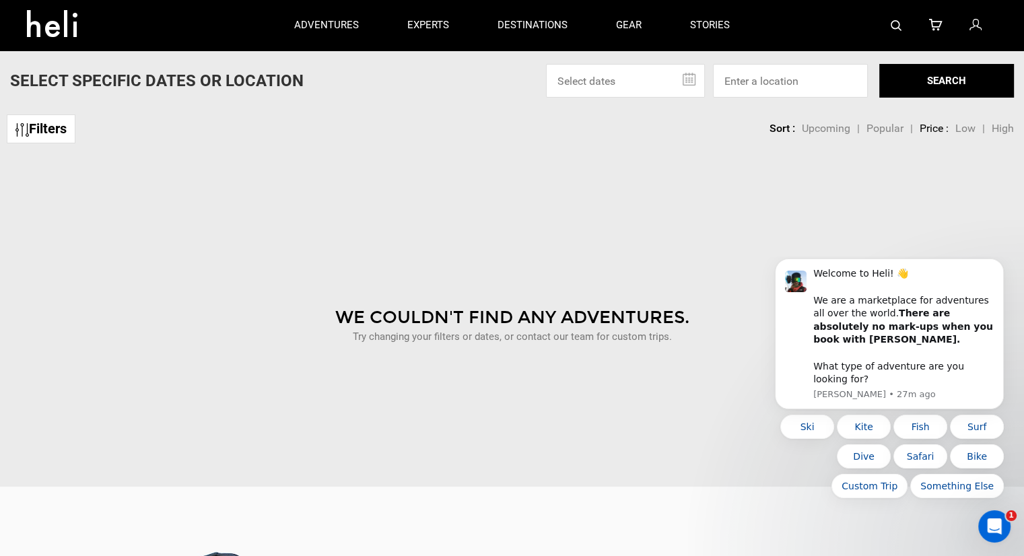
click at [892, 24] on img at bounding box center [896, 25] width 11 height 11
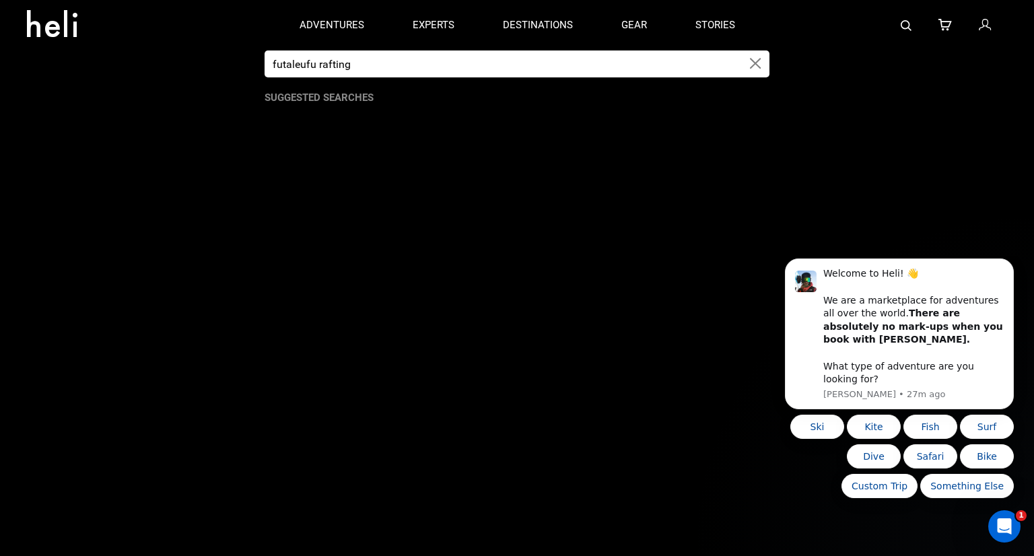
click at [393, 61] on input "futaleufu rafting" at bounding box center [503, 63] width 477 height 27
type input "futaleufu"
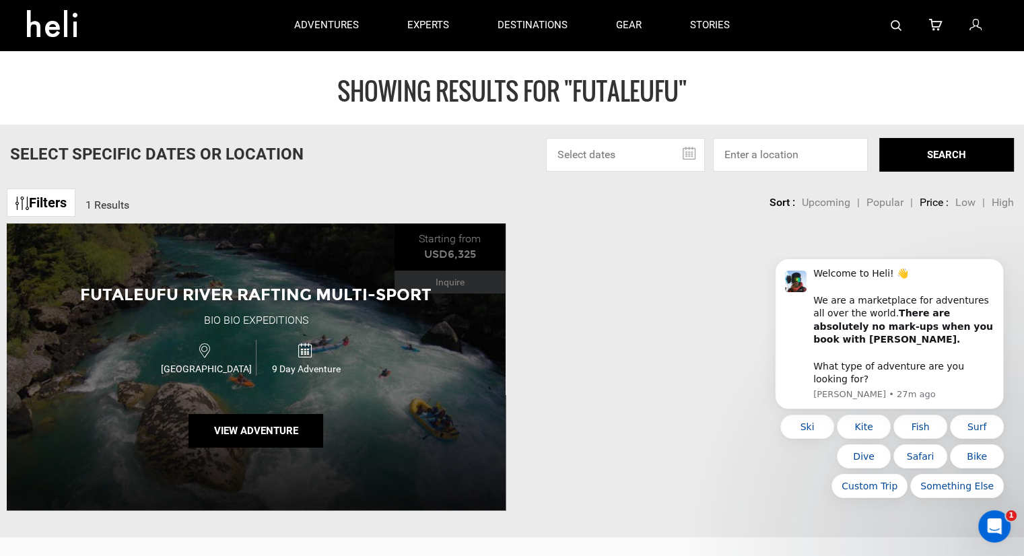
click at [268, 352] on div "9 Day Adventure" at bounding box center [306, 358] width 100 height 36
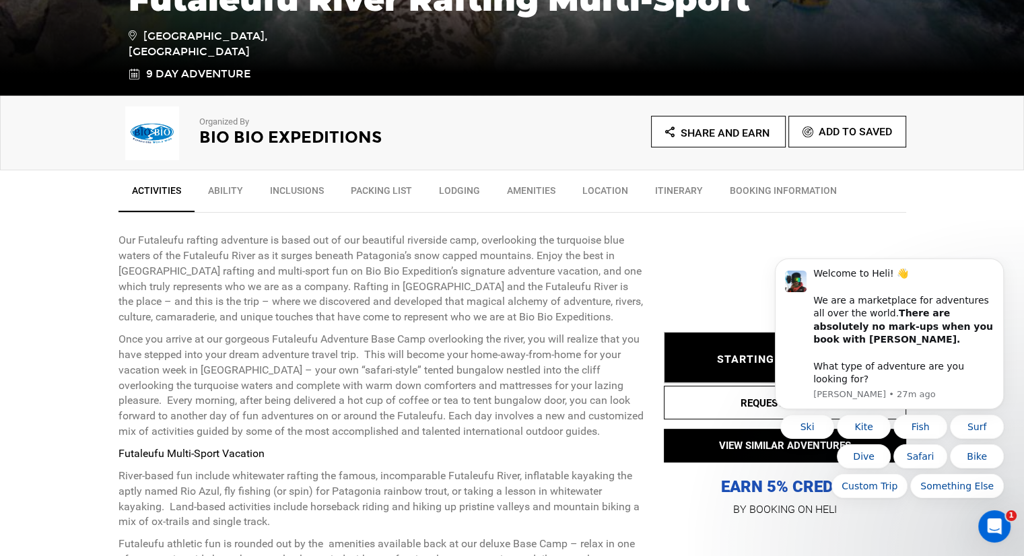
scroll to position [404, 0]
